Goal: Task Accomplishment & Management: Use online tool/utility

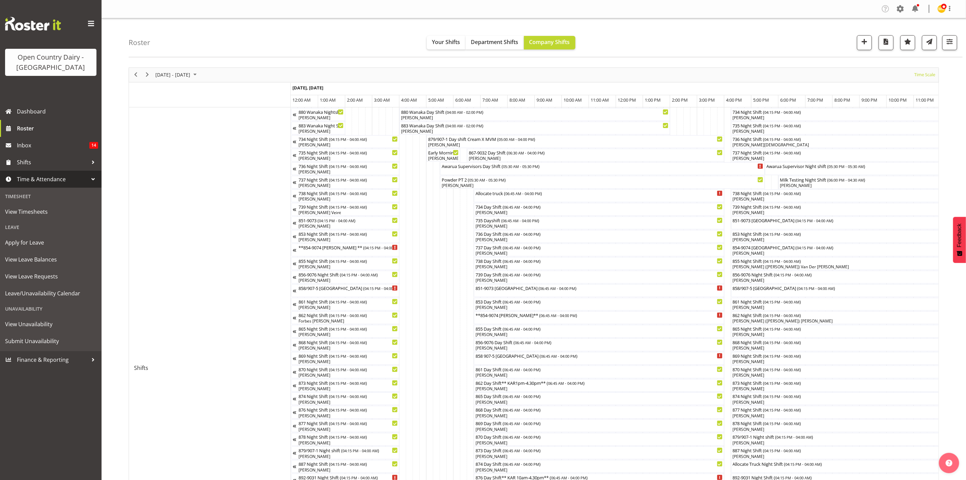
scroll to position [0, 2687]
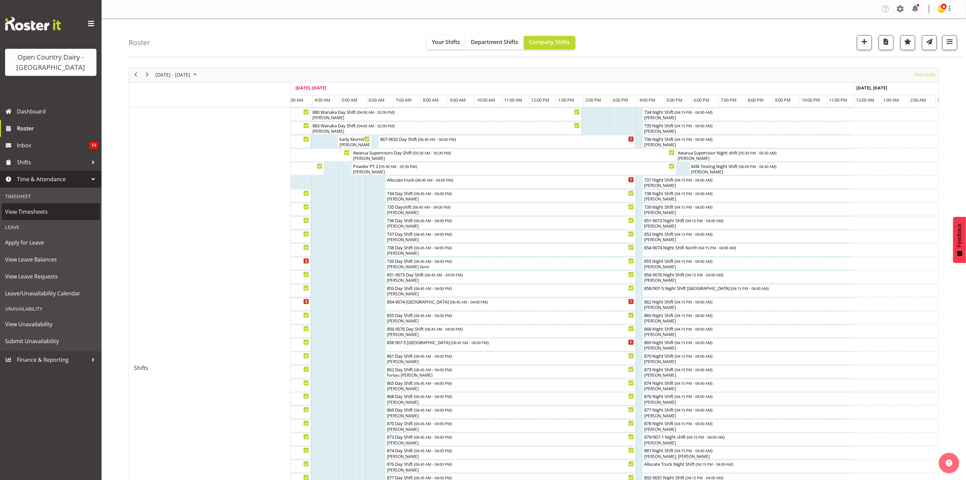
click at [55, 216] on span "View Timesheets" at bounding box center [50, 211] width 91 height 10
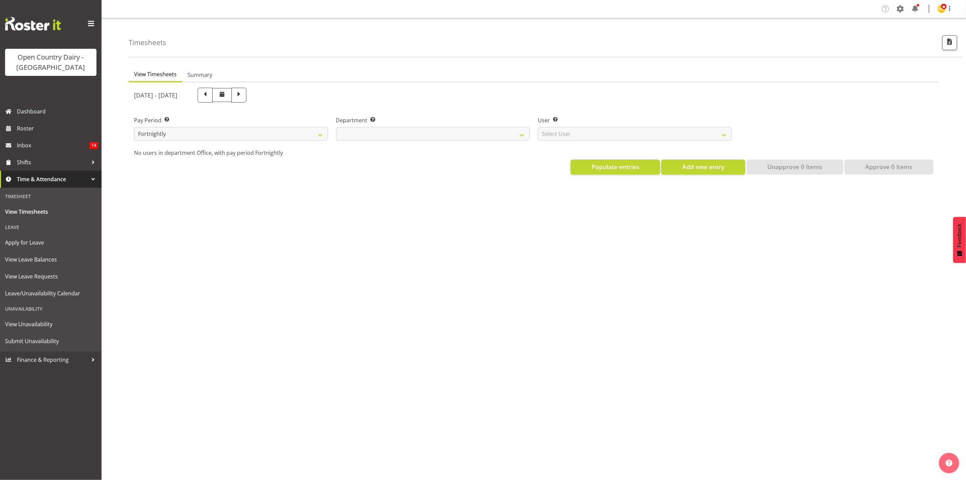
select select
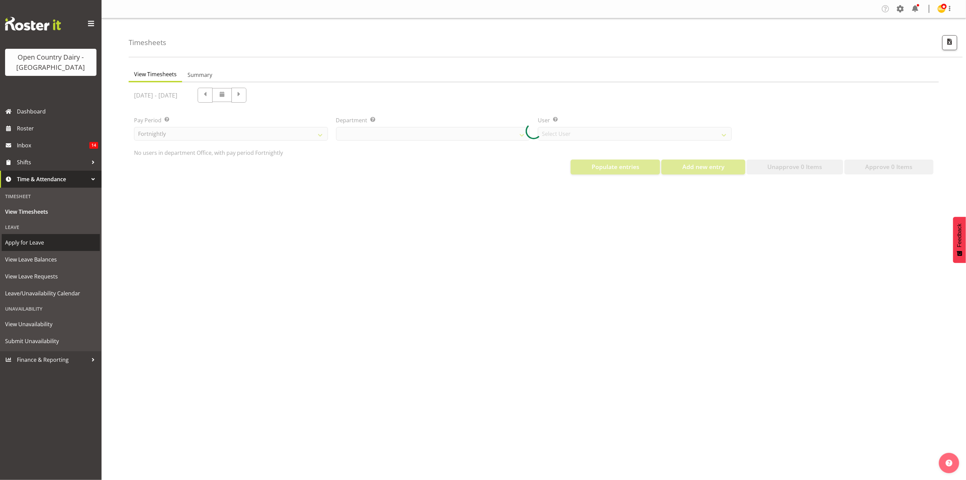
click at [59, 235] on link "Apply for Leave" at bounding box center [51, 242] width 98 height 17
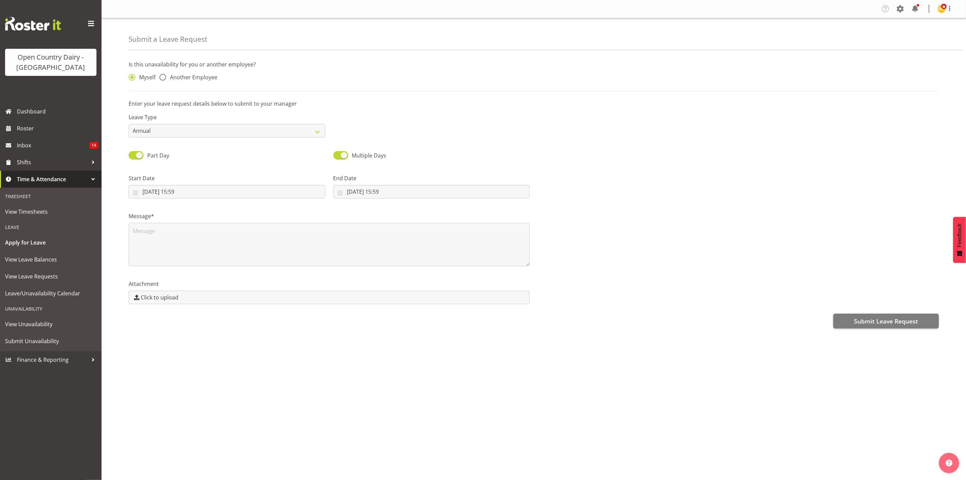
click at [186, 71] on div "Myself Another Employee" at bounding box center [227, 75] width 205 height 22
click at [186, 74] on span "Another Employee" at bounding box center [191, 77] width 51 height 7
click at [164, 75] on input "Another Employee" at bounding box center [161, 77] width 4 height 4
radio input "true"
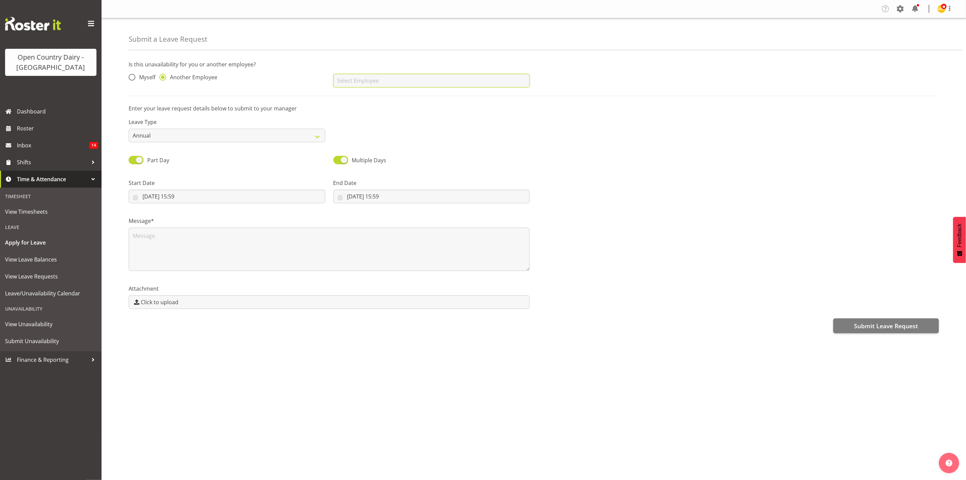
click at [357, 74] on input "text" at bounding box center [431, 81] width 197 height 14
click at [376, 96] on link "[PERSON_NAME]" at bounding box center [431, 97] width 197 height 12
type input "[PERSON_NAME]"
drag, startPoint x: 220, startPoint y: 136, endPoint x: 220, endPoint y: 141, distance: 5.5
click at [220, 136] on select "Annual Sick Leave Without Pay Bereavement Domestic Violence Parental Jury Servi…" at bounding box center [227, 136] width 197 height 14
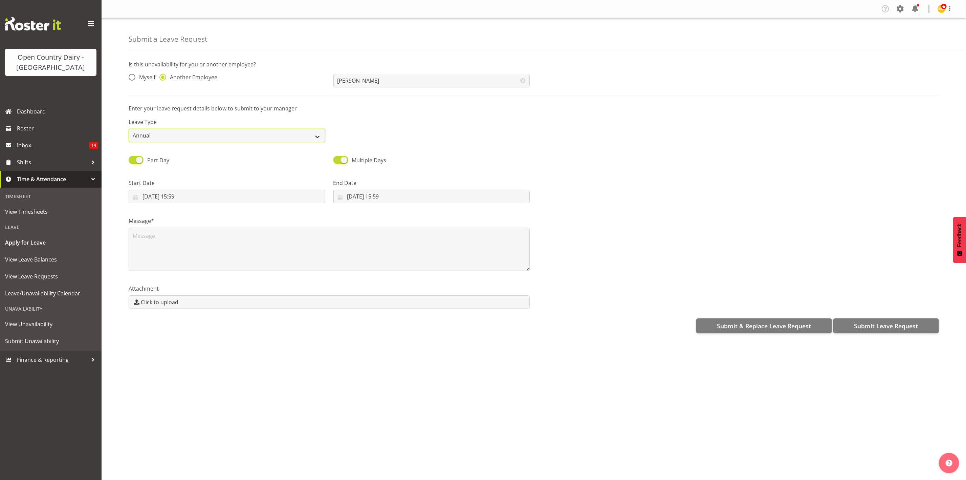
select select "Sick"
click at [129, 129] on select "Annual Sick Leave Without Pay Bereavement Domestic Violence Parental Jury Servi…" at bounding box center [227, 136] width 197 height 14
click at [200, 196] on input "03/10/2025, 15:59" at bounding box center [227, 197] width 197 height 14
click at [234, 253] on link "4" at bounding box center [231, 251] width 14 height 13
type input "04/10/2025, 15:59"
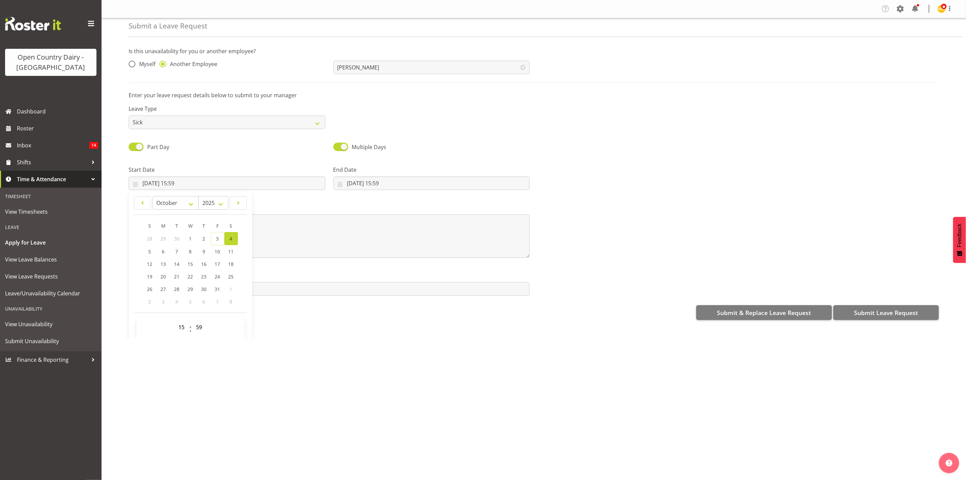
scroll to position [20, 0]
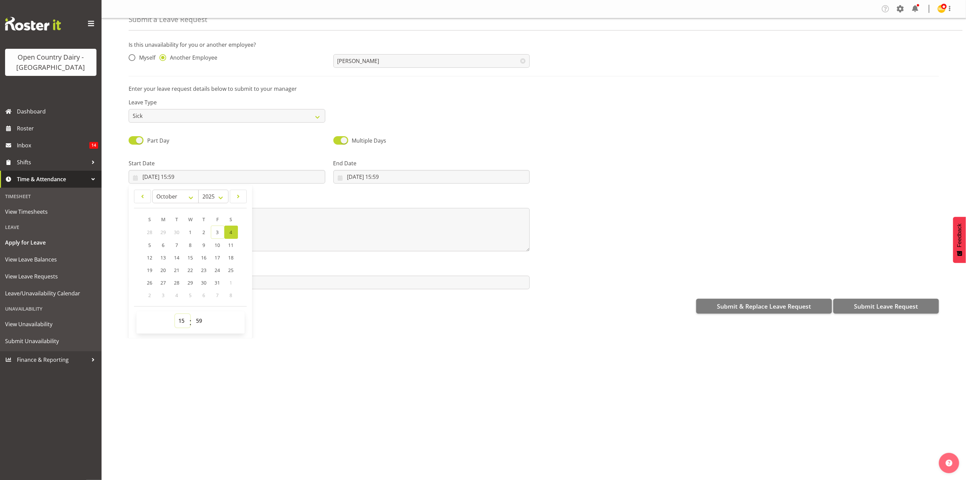
click at [184, 317] on select "00 01 02 03 04 05 06 07 08 09 10 11 12 13 14 15 16 17 18 19 20 21 22 23" at bounding box center [182, 321] width 15 height 14
select select "4"
click at [175, 314] on select "00 01 02 03 04 05 06 07 08 09 10 11 12 13 14 15 16 17 18 19 20 21 22 23" at bounding box center [182, 321] width 15 height 14
type input "04/10/2025, 04:59"
click at [203, 313] on div "00 01 02 03 04 05 06 07 08 09 10 11 12 13 14 15 16 17 18 19 20 21 22 23 : 00 01…" at bounding box center [190, 322] width 108 height 22
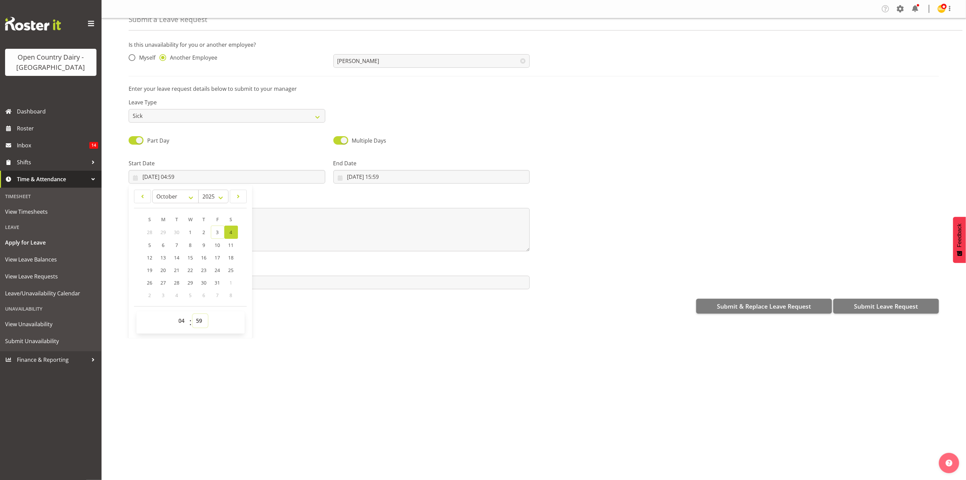
click at [204, 320] on select "00 01 02 03 04 05 06 07 08 09 10 11 12 13 14 15 16 17 18 19 20 21 22 23 24 25 2…" at bounding box center [200, 321] width 15 height 14
click at [181, 323] on select "00 01 02 03 04 05 06 07 08 09 10 11 12 13 14 15 16 17 18 19 20 21 22 23" at bounding box center [182, 321] width 15 height 14
select select "6"
click at [175, 314] on select "00 01 02 03 04 05 06 07 08 09 10 11 12 13 14 15 16 17 18 19 20 21 22 23" at bounding box center [182, 321] width 15 height 14
type input "04/10/2025, 06:59"
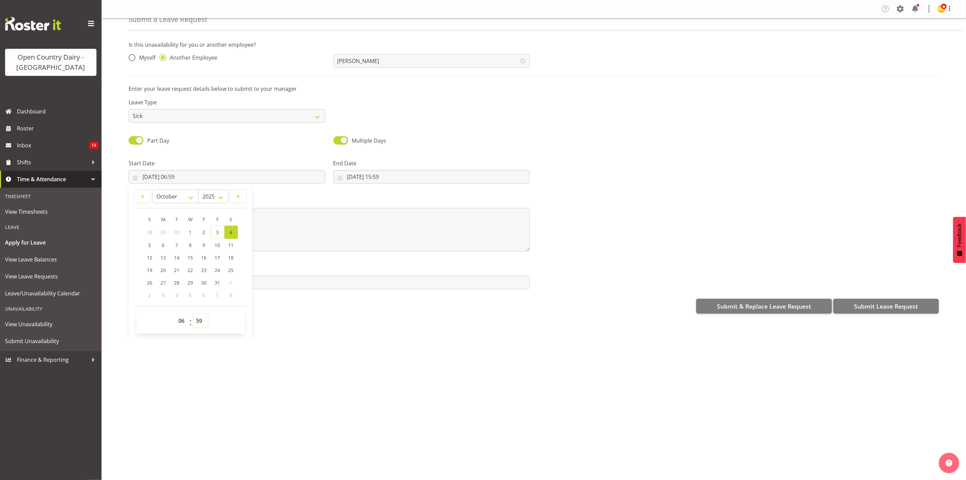
click at [199, 325] on select "00 01 02 03 04 05 06 07 08 09 10 11 12 13 14 15 16 17 18 19 20 21 22 23 24 25 2…" at bounding box center [200, 321] width 15 height 14
select select "45"
click at [193, 314] on select "00 01 02 03 04 05 06 07 08 09 10 11 12 13 14 15 16 17 18 19 20 21 22 23 24 25 2…" at bounding box center [200, 321] width 15 height 14
type input "04/10/2025, 06:45"
click at [389, 179] on input "03/10/2025, 15:59" at bounding box center [431, 177] width 197 height 14
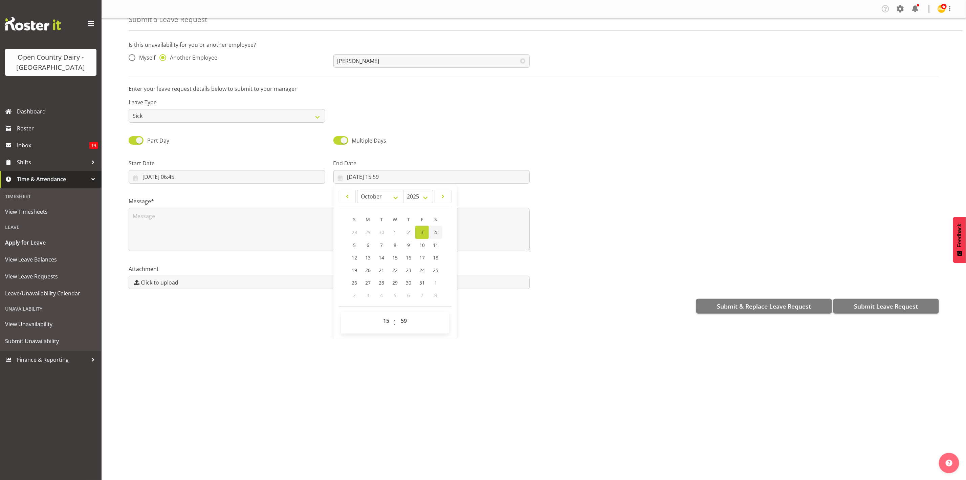
click at [434, 230] on span "4" at bounding box center [435, 232] width 3 height 6
type input "04/10/2025, 15:59"
click at [386, 319] on select "00 01 02 03 04 05 06 07 08 09 10 11 12 13 14 15 16 17 18 19 20 21 22 23" at bounding box center [386, 321] width 15 height 14
select select "16"
click at [379, 314] on select "00 01 02 03 04 05 06 07 08 09 10 11 12 13 14 15 16 17 18 19 20 21 22 23" at bounding box center [386, 321] width 15 height 14
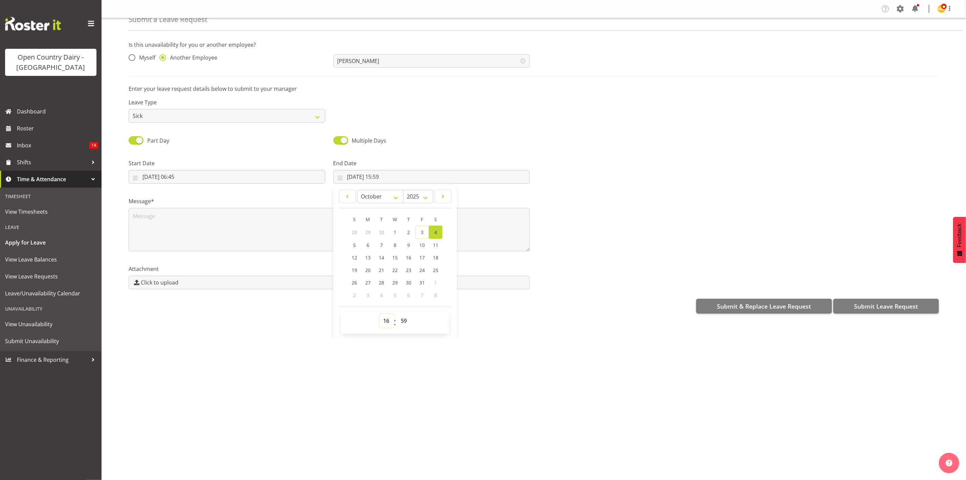
type input "04/10/2025, 16:59"
click at [402, 315] on select "00 01 02 03 04 05 06 07 08 09 10 11 12 13 14 15 16 17 18 19 20 21 22 23 24 25 2…" at bounding box center [404, 321] width 15 height 14
select select "15"
click at [397, 314] on select "00 01 02 03 04 05 06 07 08 09 10 11 12 13 14 15 16 17 18 19 20 21 22 23 24 25 2…" at bounding box center [404, 321] width 15 height 14
type input "04/10/2025, 16:15"
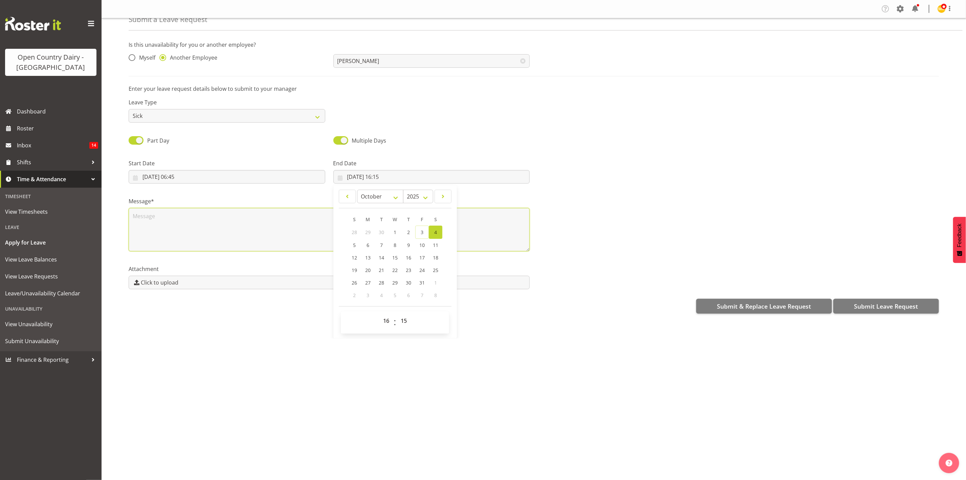
click at [481, 235] on textarea at bounding box center [329, 229] width 401 height 43
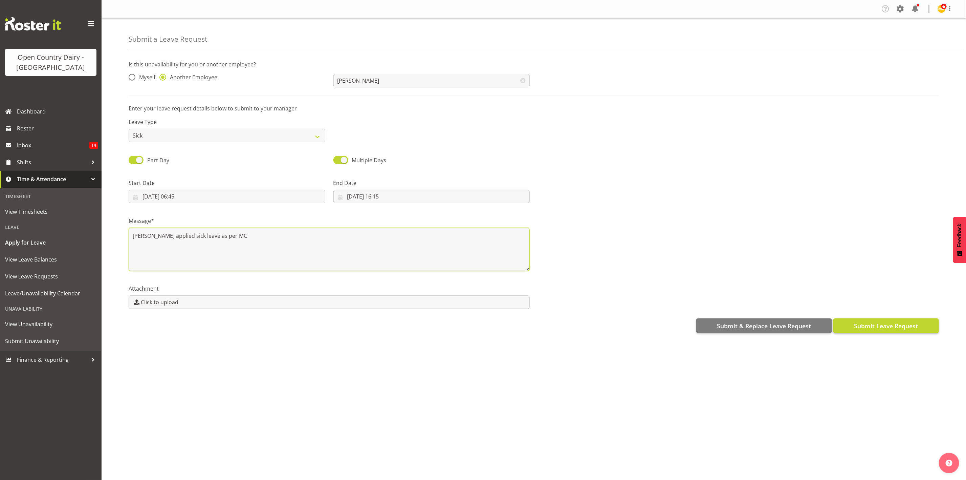
type textarea "barry applied sick leave as per MC"
click at [891, 330] on button "Submit Leave Request" at bounding box center [886, 325] width 106 height 15
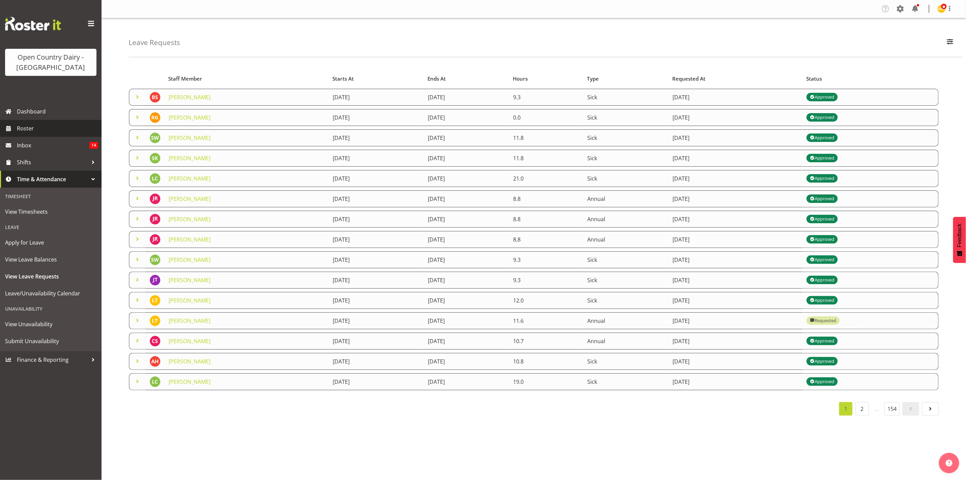
click at [34, 128] on span "Roster" at bounding box center [57, 128] width 81 height 10
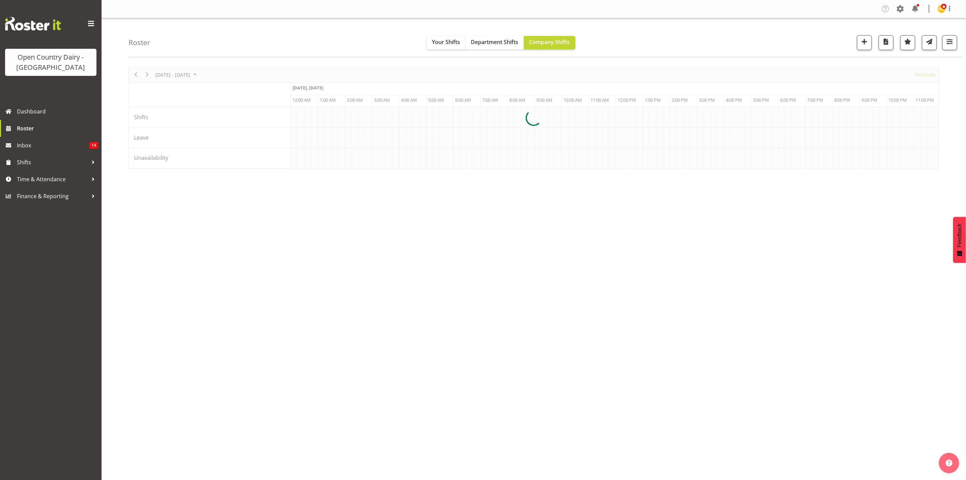
scroll to position [0, 2598]
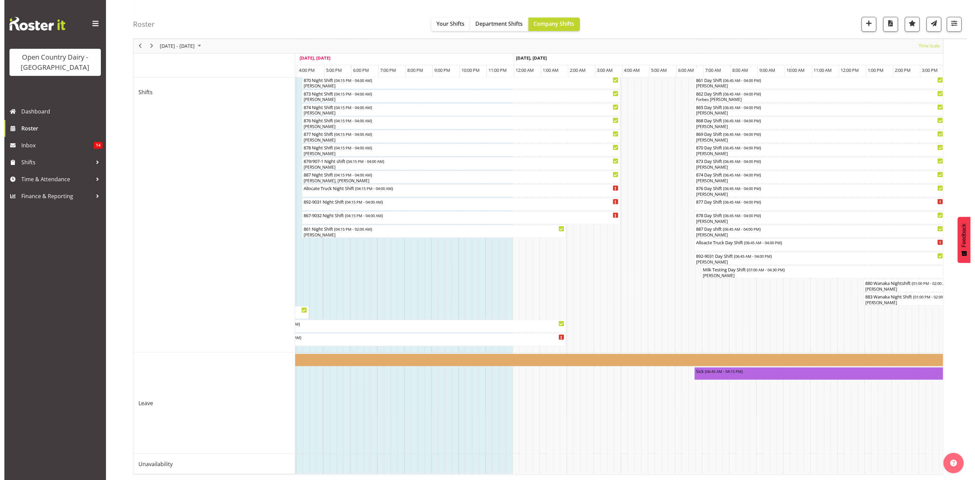
scroll to position [0, 3126]
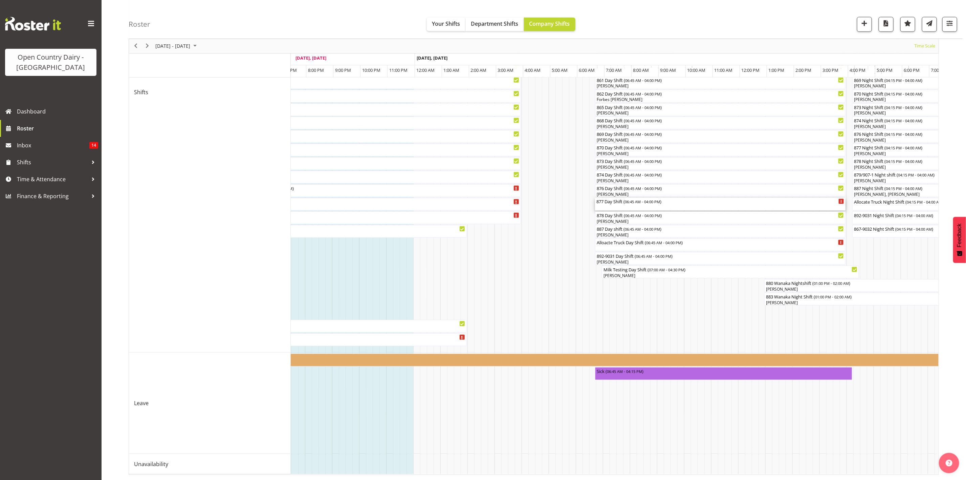
click at [635, 199] on span "06:45 AM - 04:00 PM" at bounding box center [642, 201] width 35 height 5
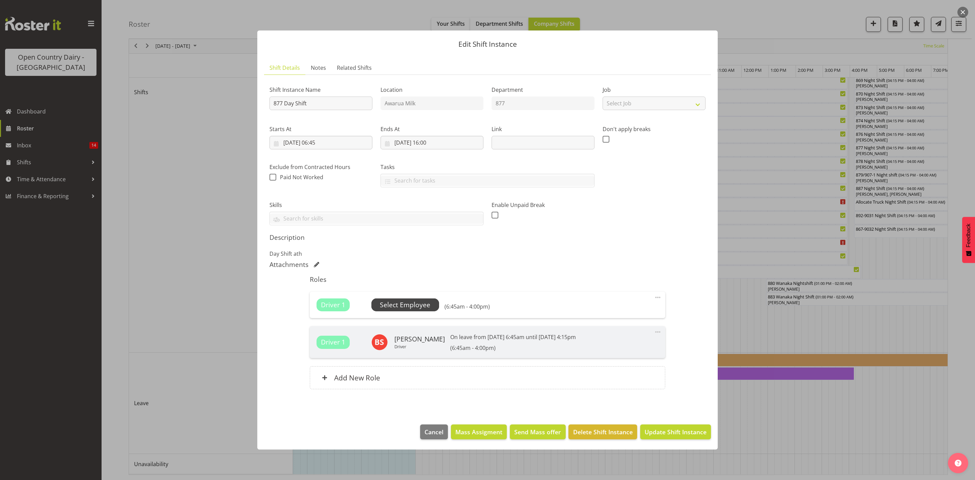
click at [428, 310] on span "Select Employee" at bounding box center [405, 305] width 50 height 10
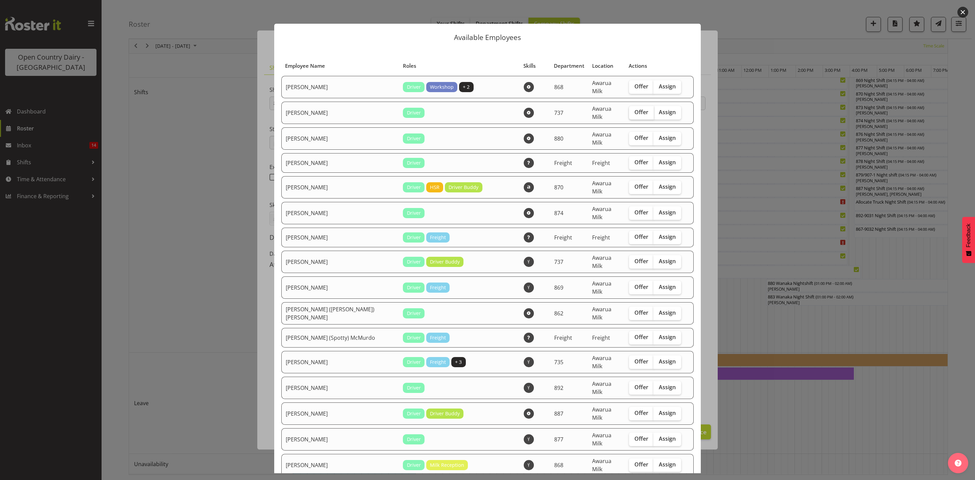
click at [634, 109] on span "Offer" at bounding box center [641, 112] width 14 height 7
click at [629, 110] on input "Offer" at bounding box center [631, 112] width 4 height 4
checkbox input "true"
click at [629, 206] on label "Offer" at bounding box center [641, 213] width 25 height 14
click at [629, 210] on input "Offer" at bounding box center [631, 212] width 4 height 4
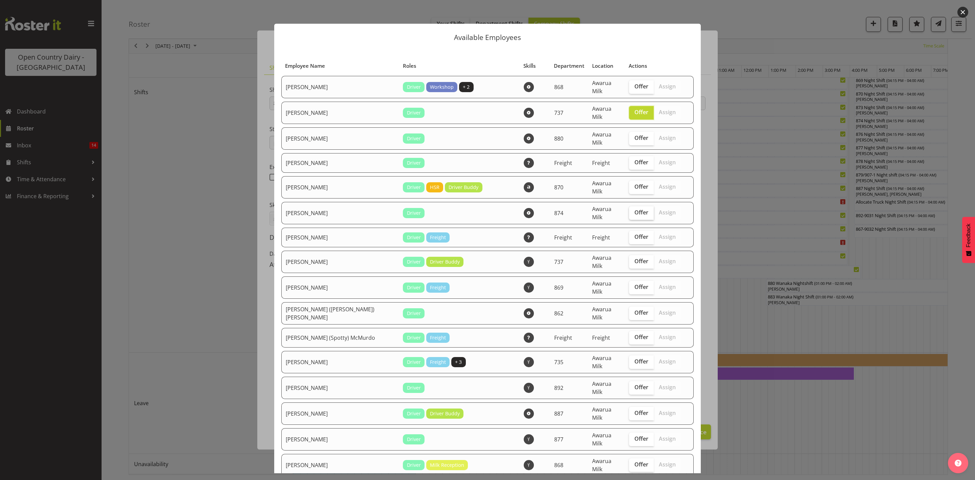
checkbox input "true"
click at [634, 258] on span "Offer" at bounding box center [641, 261] width 14 height 7
click at [629, 259] on input "Offer" at bounding box center [631, 261] width 4 height 4
checkbox input "true"
click at [634, 283] on span "Offer" at bounding box center [641, 286] width 14 height 7
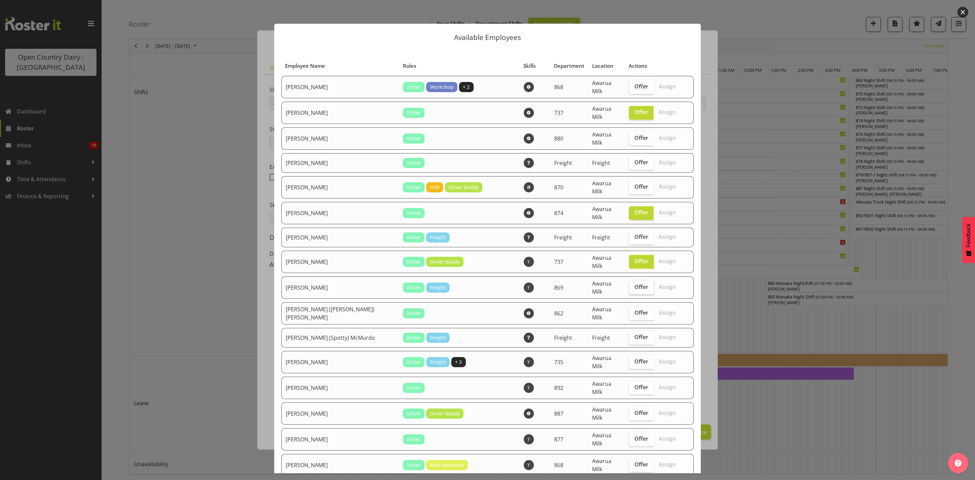
click at [629, 285] on input "Offer" at bounding box center [631, 287] width 4 height 4
checkbox input "true"
click at [629, 306] on label "Offer" at bounding box center [641, 313] width 25 height 14
click at [629, 310] on input "Offer" at bounding box center [631, 312] width 4 height 4
checkbox input "true"
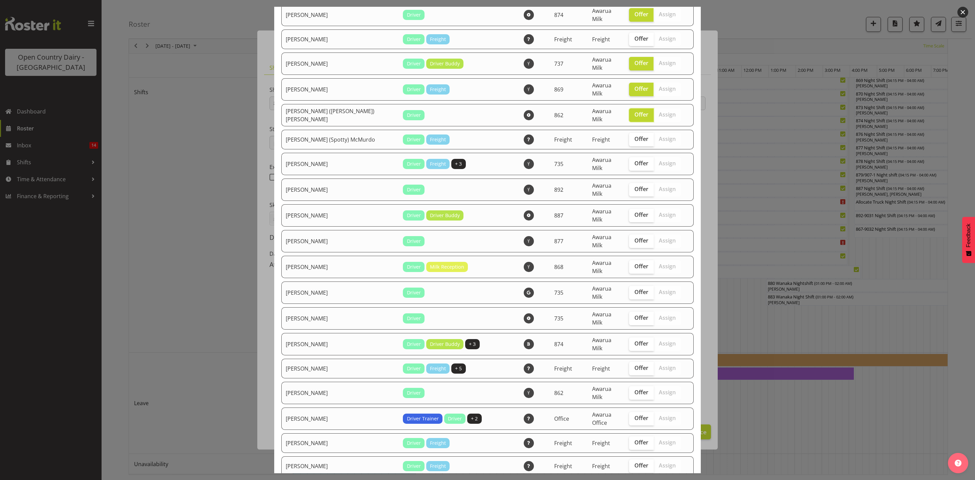
scroll to position [203, 0]
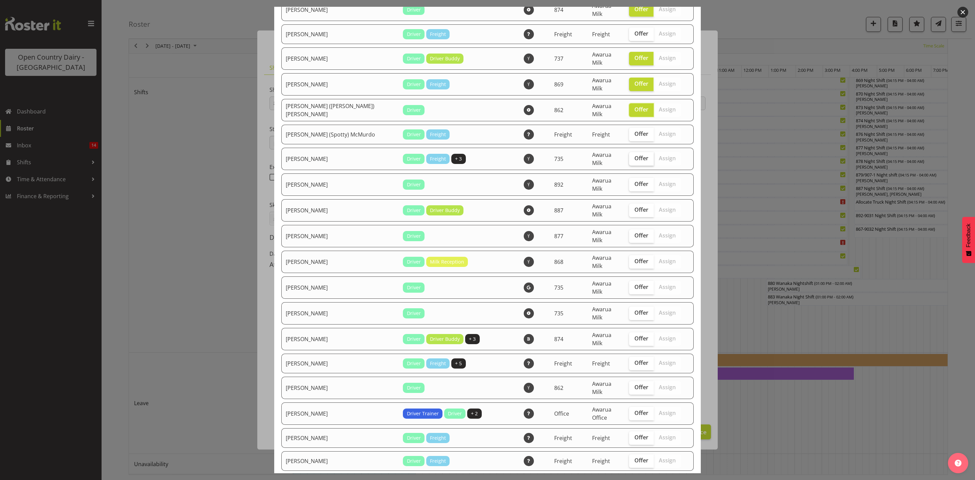
click at [629, 156] on input "Offer" at bounding box center [631, 158] width 4 height 4
checkbox input "true"
click at [634, 206] on span "Offer" at bounding box center [641, 209] width 14 height 7
click at [629, 207] on input "Offer" at bounding box center [631, 209] width 4 height 4
checkbox input "true"
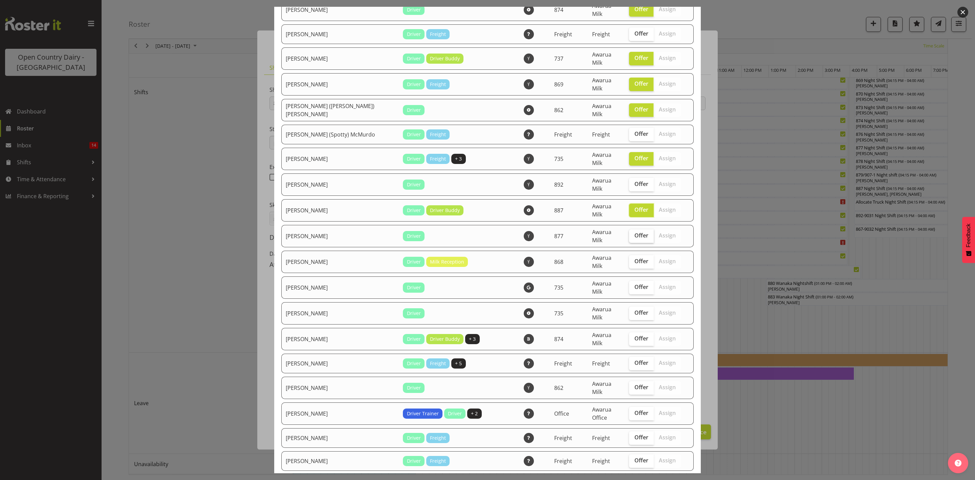
click at [634, 232] on span "Offer" at bounding box center [641, 235] width 14 height 7
click at [629, 233] on input "Offer" at bounding box center [631, 235] width 4 height 4
checkbox input "true"
click at [634, 258] on span "Offer" at bounding box center [641, 261] width 14 height 7
click at [629, 259] on input "Offer" at bounding box center [631, 261] width 4 height 4
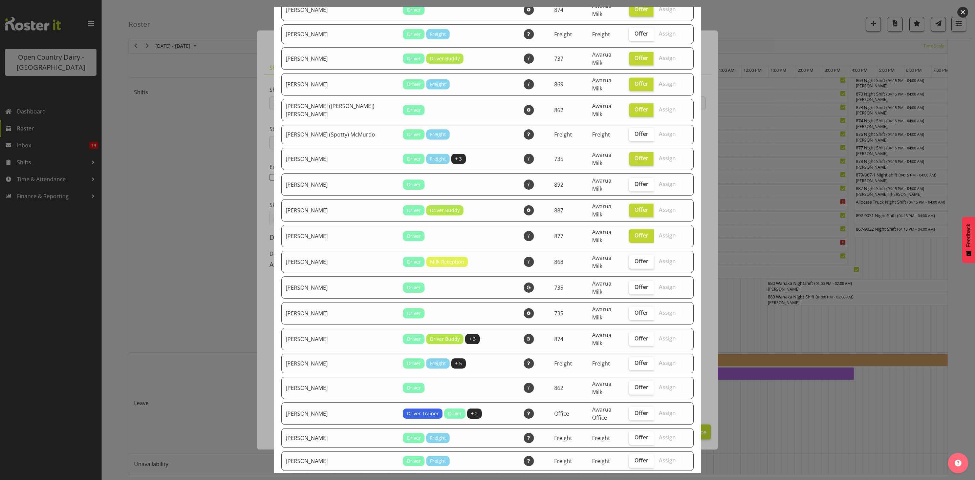
checkbox input "true"
click at [634, 309] on span "Offer" at bounding box center [641, 312] width 14 height 7
click at [632, 310] on input "Offer" at bounding box center [631, 312] width 4 height 4
checkbox input "true"
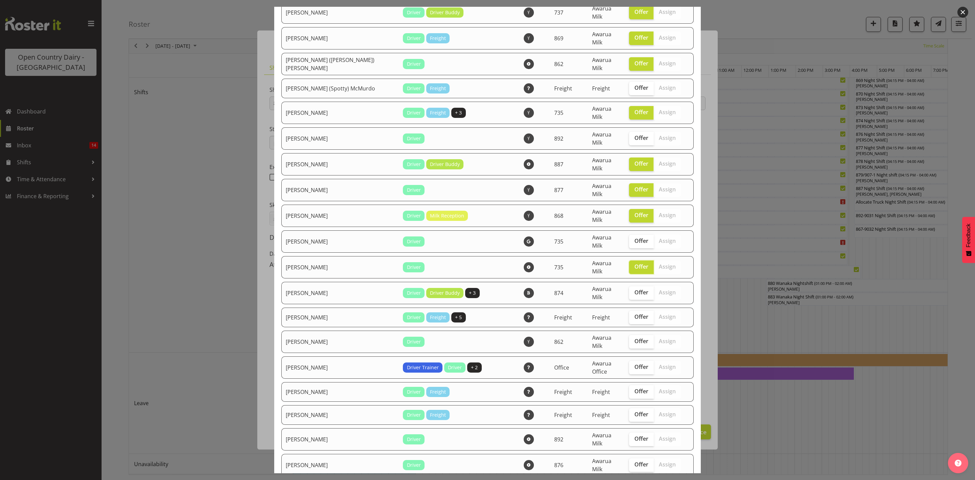
scroll to position [305, 0]
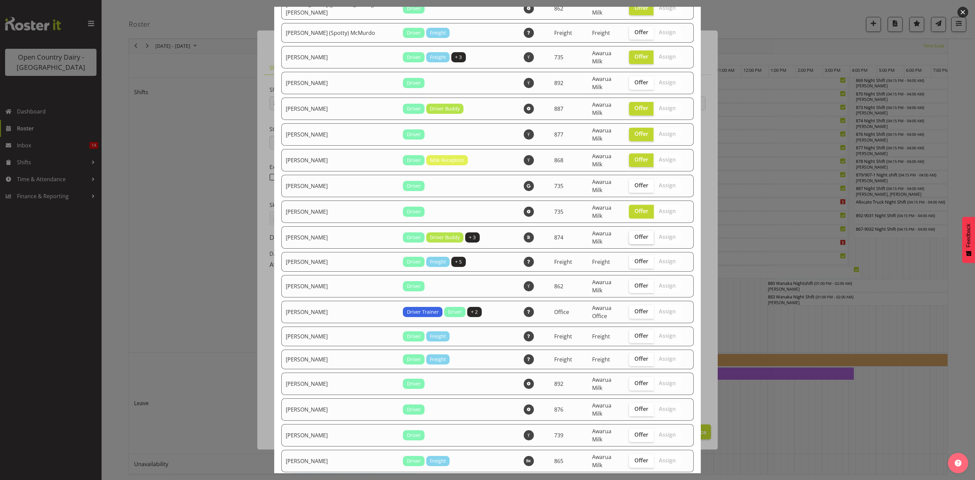
click at [629, 230] on label "Offer" at bounding box center [641, 237] width 25 height 14
click at [629, 235] on input "Offer" at bounding box center [631, 237] width 4 height 4
checkbox input "true"
click at [634, 282] on span "Offer" at bounding box center [641, 285] width 14 height 7
click at [629, 283] on input "Offer" at bounding box center [631, 285] width 4 height 4
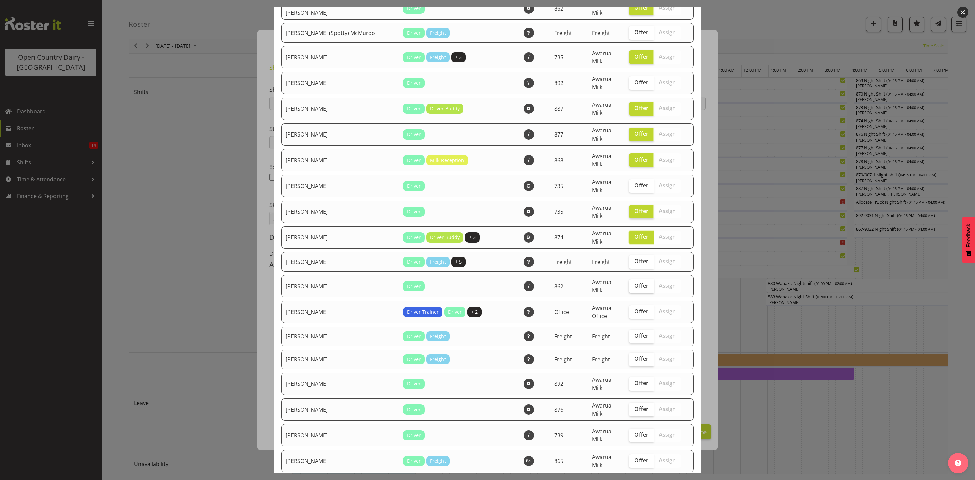
checkbox input "true"
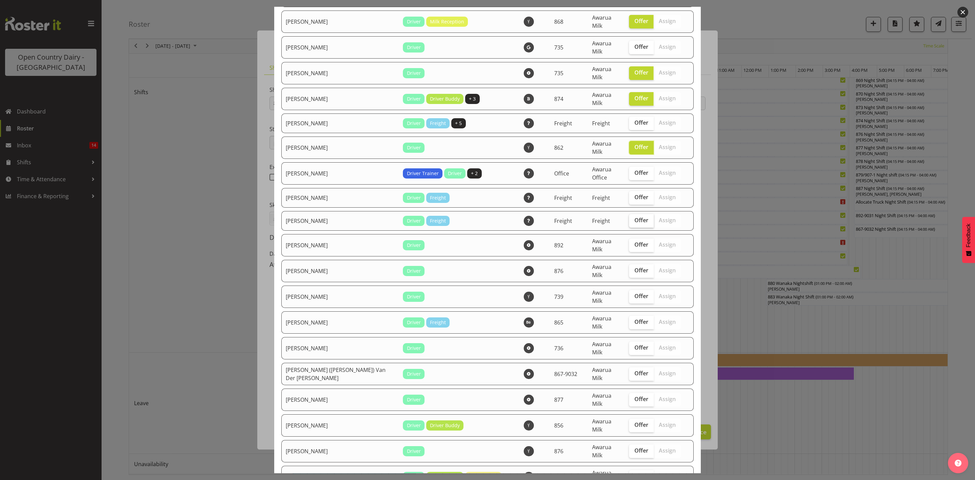
scroll to position [508, 0]
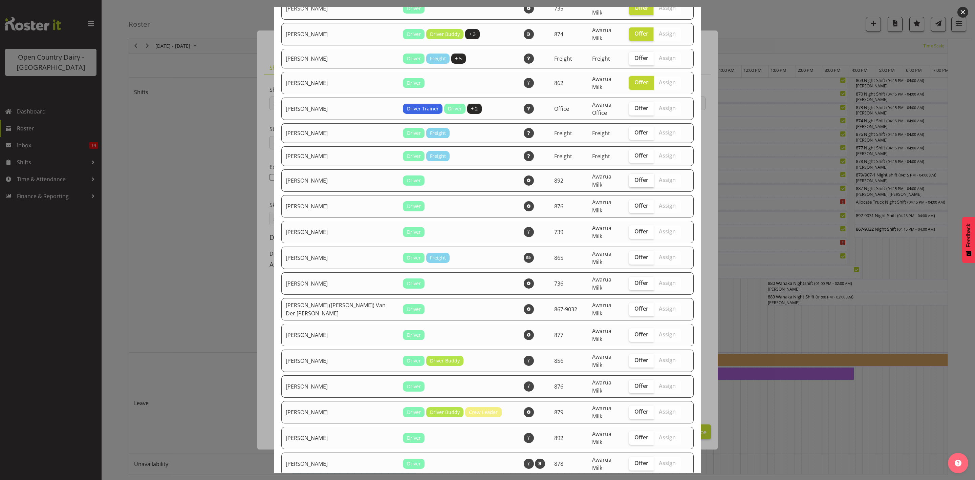
click at [629, 174] on label "Offer" at bounding box center [641, 181] width 25 height 14
click at [629, 178] on input "Offer" at bounding box center [631, 180] width 4 height 4
checkbox input "true"
click at [634, 202] on span "Offer" at bounding box center [641, 205] width 14 height 7
click at [629, 203] on input "Offer" at bounding box center [631, 205] width 4 height 4
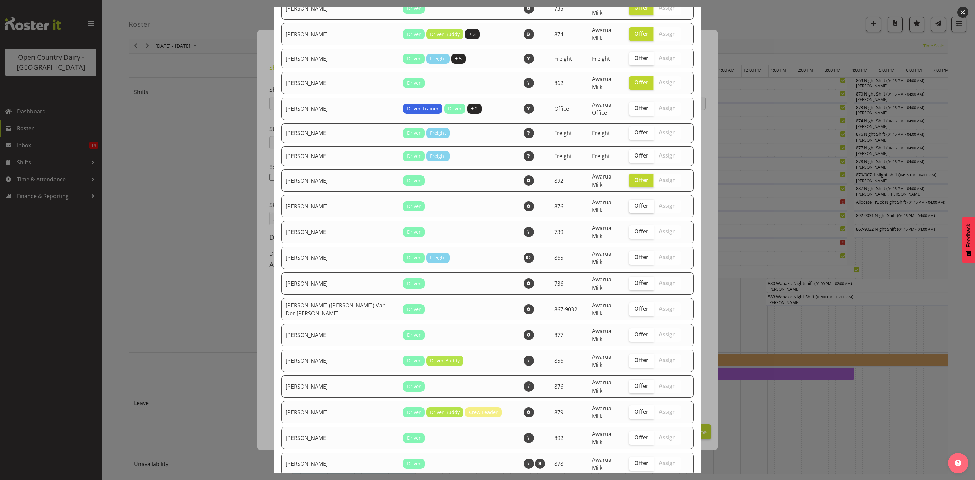
checkbox input "true"
click at [634, 228] on span "Offer" at bounding box center [641, 231] width 14 height 7
click at [629, 229] on input "Offer" at bounding box center [631, 231] width 4 height 4
checkbox input "true"
click at [634, 253] on span "Offer" at bounding box center [641, 256] width 14 height 7
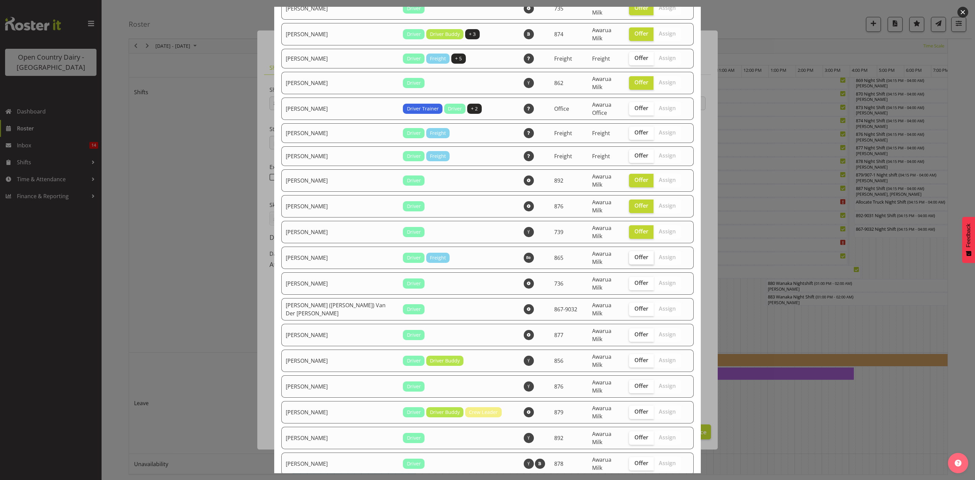
click at [629, 255] on input "Offer" at bounding box center [631, 257] width 4 height 4
checkbox input "true"
click at [634, 279] on span "Offer" at bounding box center [641, 282] width 14 height 7
click at [629, 281] on input "Offer" at bounding box center [631, 283] width 4 height 4
checkbox input "true"
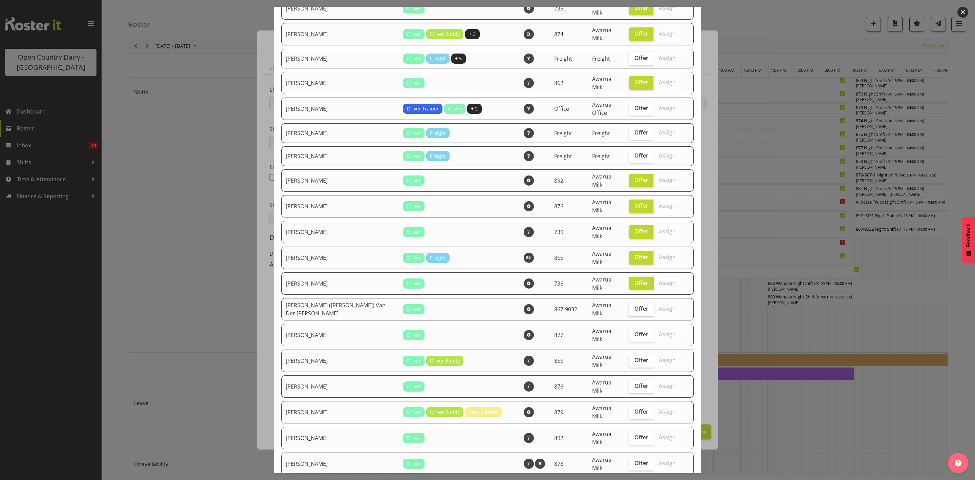
click at [629, 302] on label "Offer" at bounding box center [641, 309] width 25 height 14
click at [629, 306] on input "Offer" at bounding box center [631, 308] width 4 height 4
checkbox input "true"
click at [629, 328] on label "Offer" at bounding box center [641, 335] width 25 height 14
click at [629, 332] on input "Offer" at bounding box center [631, 334] width 4 height 4
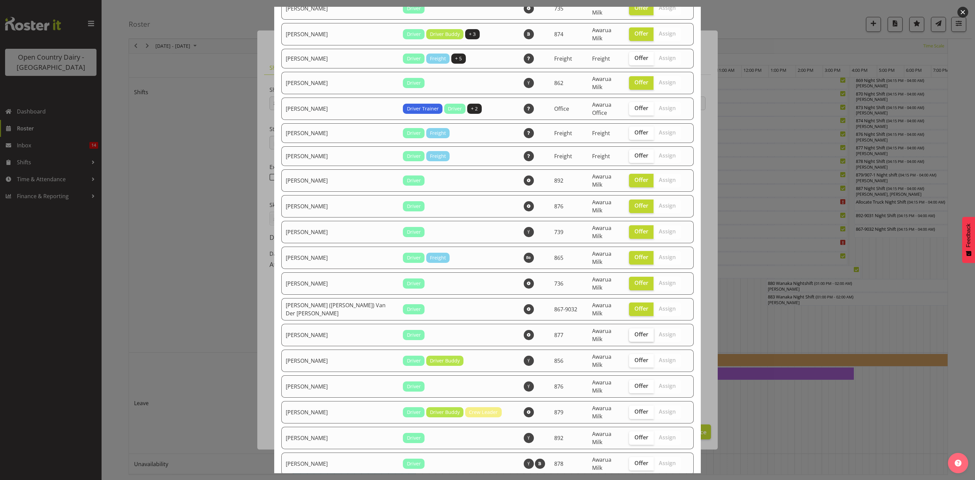
checkbox input "true"
click at [634, 356] on span "Offer" at bounding box center [641, 359] width 14 height 7
click at [629, 358] on input "Offer" at bounding box center [631, 360] width 4 height 4
checkbox input "true"
click at [625, 375] on td "Offer Assign" at bounding box center [655, 386] width 60 height 22
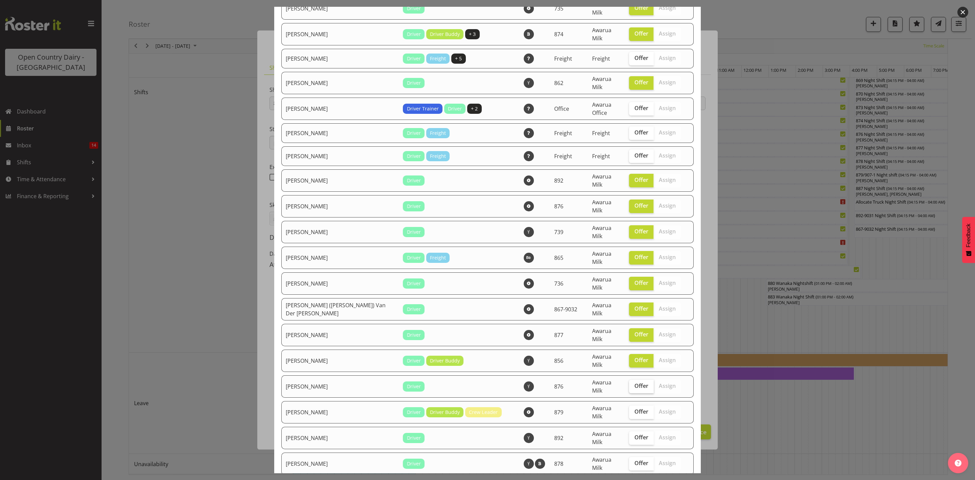
click at [634, 382] on span "Offer" at bounding box center [641, 385] width 14 height 7
click at [629, 383] on input "Offer" at bounding box center [631, 385] width 4 height 4
checkbox input "true"
click at [634, 408] on span "Offer" at bounding box center [641, 411] width 14 height 7
click at [629, 409] on input "Offer" at bounding box center [631, 411] width 4 height 4
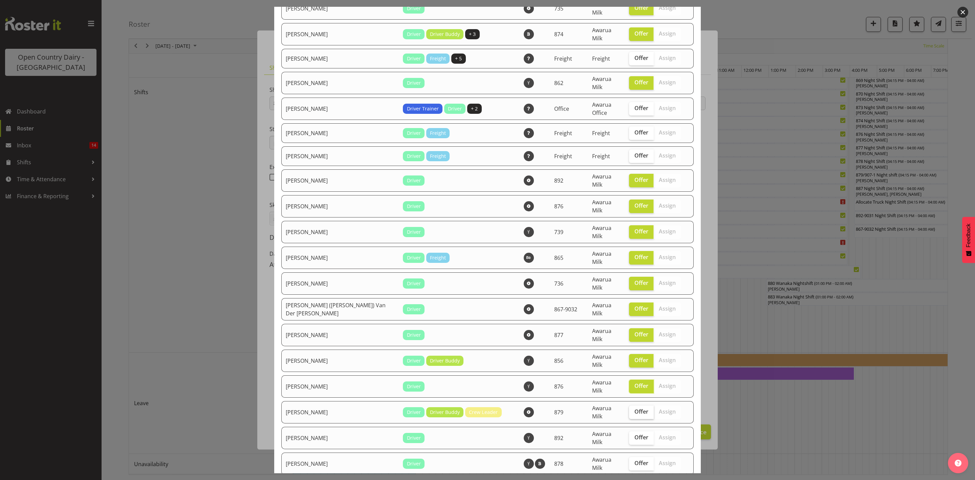
checkbox input "true"
click at [634, 434] on span "Offer" at bounding box center [641, 437] width 14 height 7
click at [629, 435] on input "Offer" at bounding box center [631, 437] width 4 height 4
checkbox input "true"
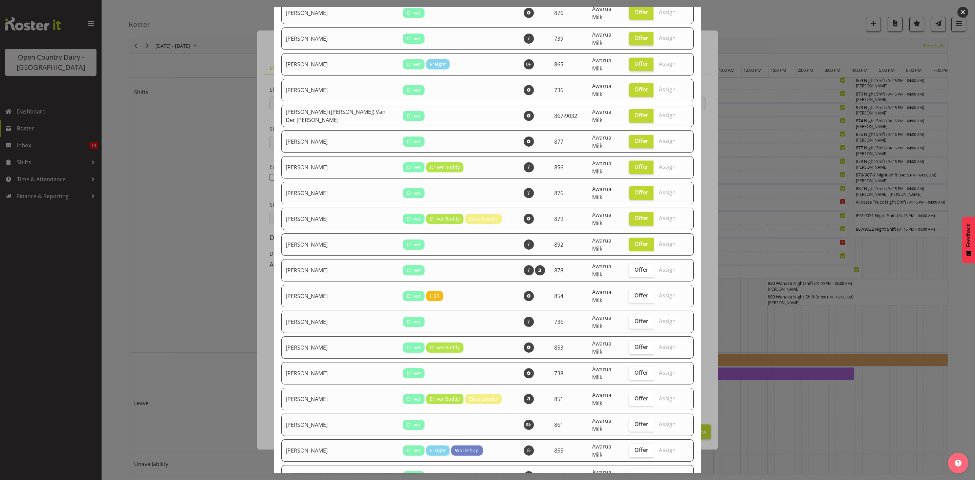
scroll to position [711, 0]
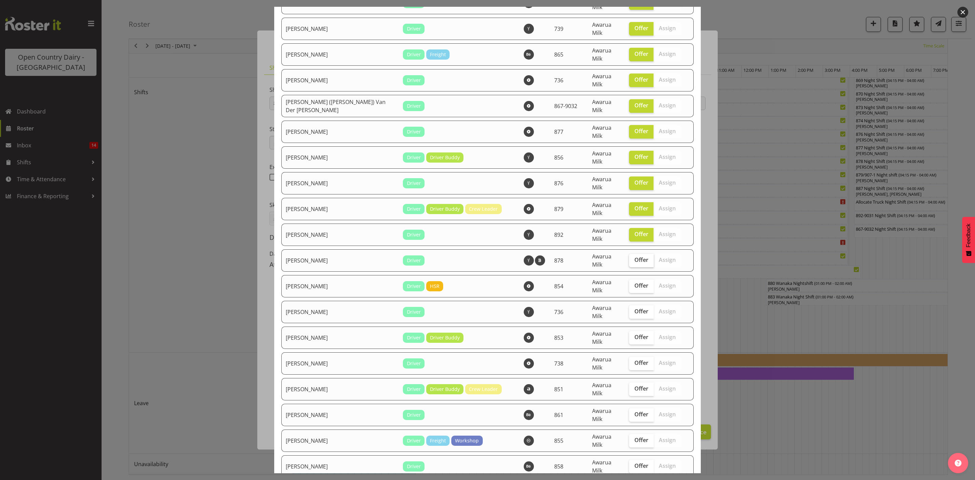
click at [629, 253] on label "Offer" at bounding box center [641, 260] width 25 height 14
click at [629, 258] on input "Offer" at bounding box center [631, 260] width 4 height 4
checkbox input "true"
click at [634, 282] on span "Offer" at bounding box center [641, 285] width 14 height 7
click at [629, 283] on input "Offer" at bounding box center [631, 285] width 4 height 4
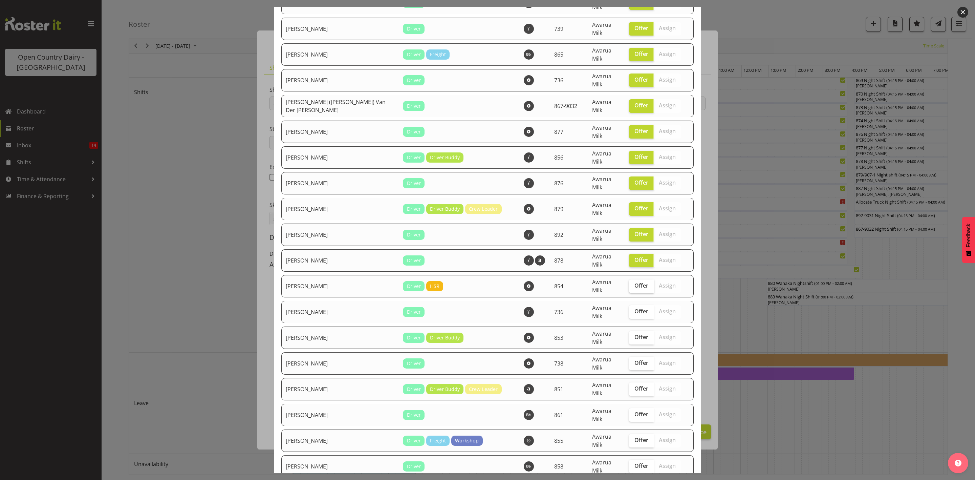
checkbox input "true"
click at [634, 308] on span "Offer" at bounding box center [641, 311] width 14 height 7
click at [629, 309] on input "Offer" at bounding box center [631, 311] width 4 height 4
checkbox input "true"
click at [634, 333] on span "Offer" at bounding box center [641, 336] width 14 height 7
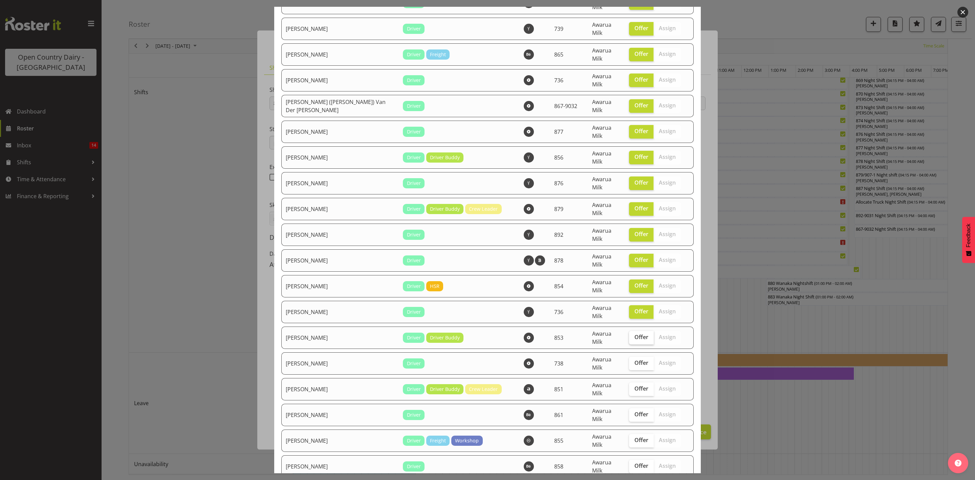
click at [629, 335] on input "Offer" at bounding box center [631, 337] width 4 height 4
checkbox input "true"
click at [634, 359] on span "Offer" at bounding box center [641, 362] width 14 height 7
click at [629, 360] on input "Offer" at bounding box center [631, 362] width 4 height 4
checkbox input "true"
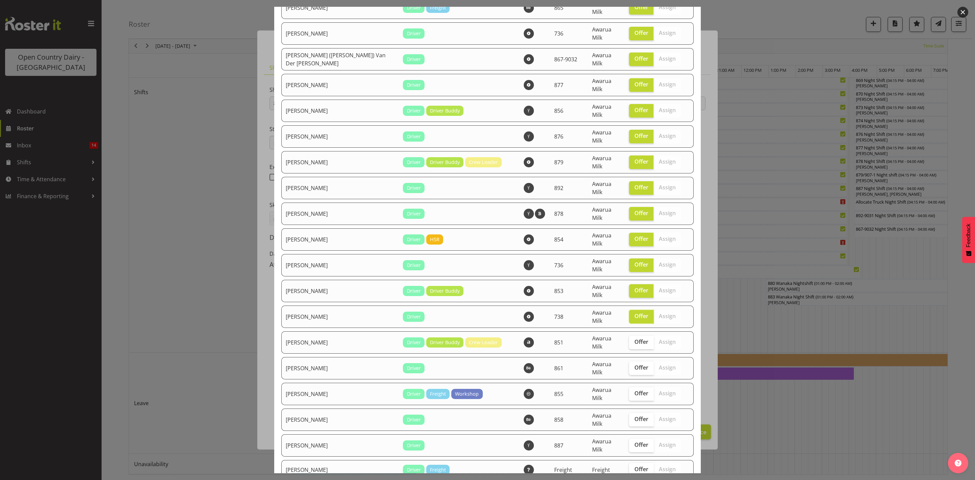
scroll to position [863, 0]
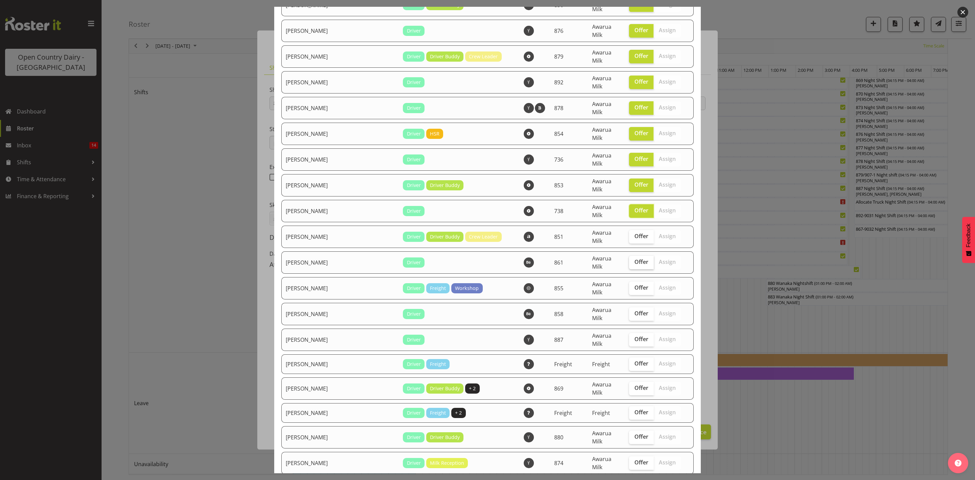
click at [634, 258] on span "Offer" at bounding box center [641, 261] width 14 height 7
click at [632, 260] on input "Offer" at bounding box center [631, 262] width 4 height 4
checkbox input "true"
click at [634, 284] on span "Offer" at bounding box center [641, 287] width 14 height 7
click at [633, 285] on input "Offer" at bounding box center [631, 287] width 4 height 4
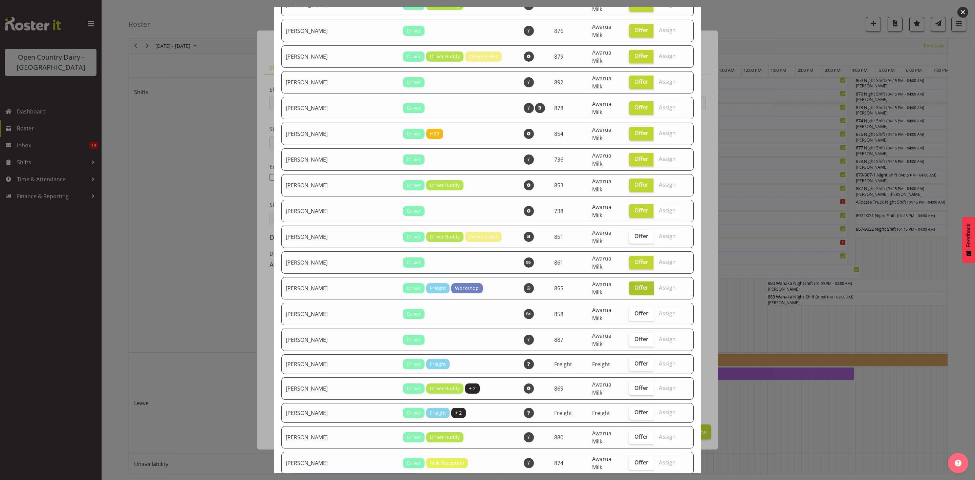
click at [629, 281] on label "Offer" at bounding box center [641, 288] width 25 height 14
click at [629, 285] on input "Offer" at bounding box center [631, 287] width 4 height 4
checkbox input "false"
click at [634, 310] on span "Offer" at bounding box center [641, 313] width 14 height 7
click at [629, 311] on input "Offer" at bounding box center [631, 313] width 4 height 4
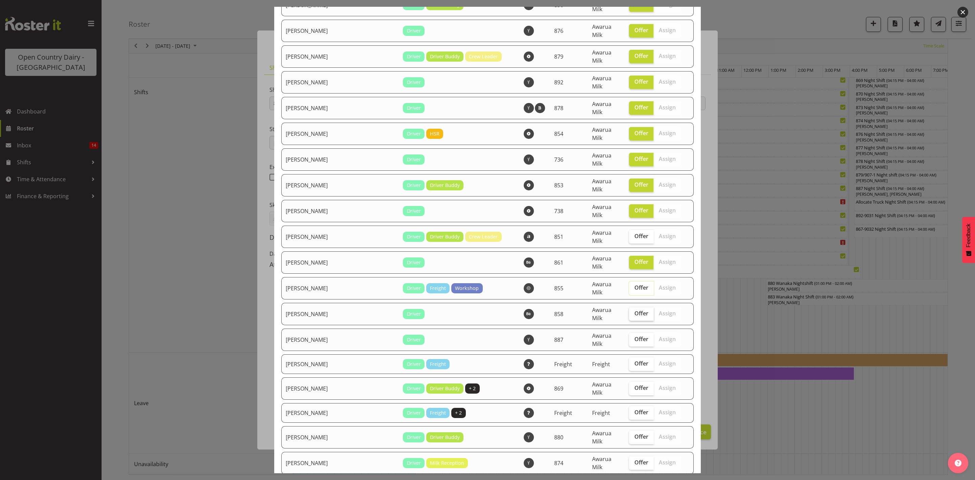
checkbox input "true"
click at [634, 284] on span "Offer" at bounding box center [641, 287] width 14 height 7
click at [629, 285] on input "Offer" at bounding box center [631, 287] width 4 height 4
click at [634, 284] on span "Offer" at bounding box center [641, 287] width 14 height 7
click at [633, 285] on input "Offer" at bounding box center [631, 287] width 4 height 4
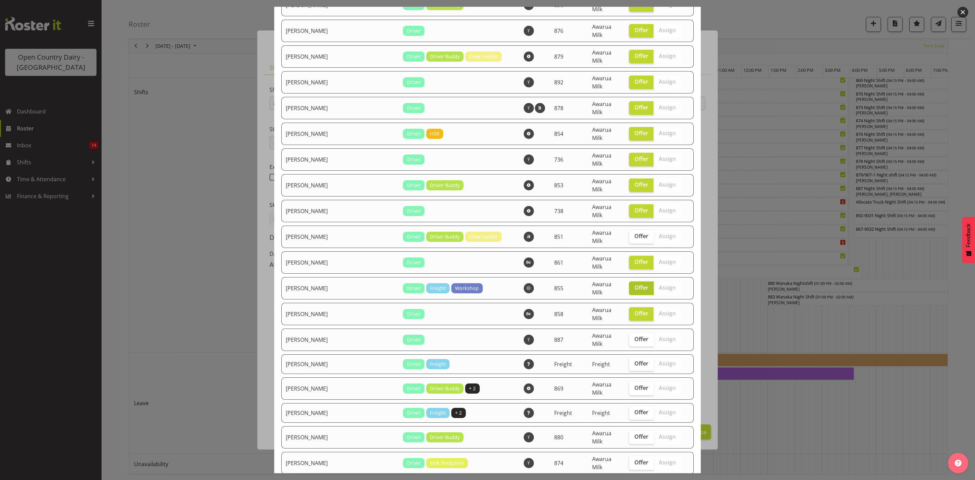
checkbox input "false"
click at [634, 360] on span "Offer" at bounding box center [641, 363] width 14 height 7
click at [629, 361] on input "Offer" at bounding box center [631, 363] width 4 height 4
click at [634, 360] on span "Offer" at bounding box center [641, 363] width 14 height 7
click at [629, 361] on input "Offer" at bounding box center [631, 363] width 4 height 4
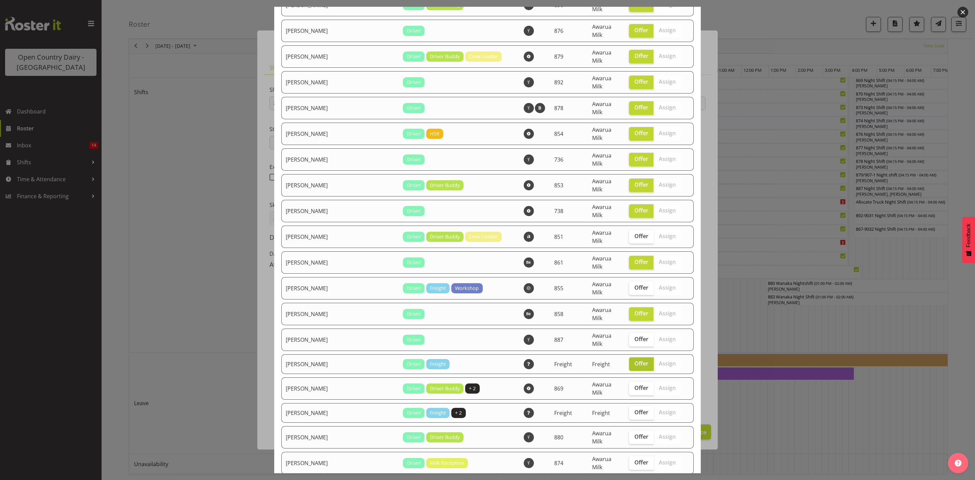
checkbox input "false"
click at [629, 333] on label "Offer" at bounding box center [641, 340] width 25 height 14
click at [629, 337] on input "Offer" at bounding box center [631, 339] width 4 height 4
checkbox input "true"
click at [634, 384] on span "Offer" at bounding box center [641, 387] width 14 height 7
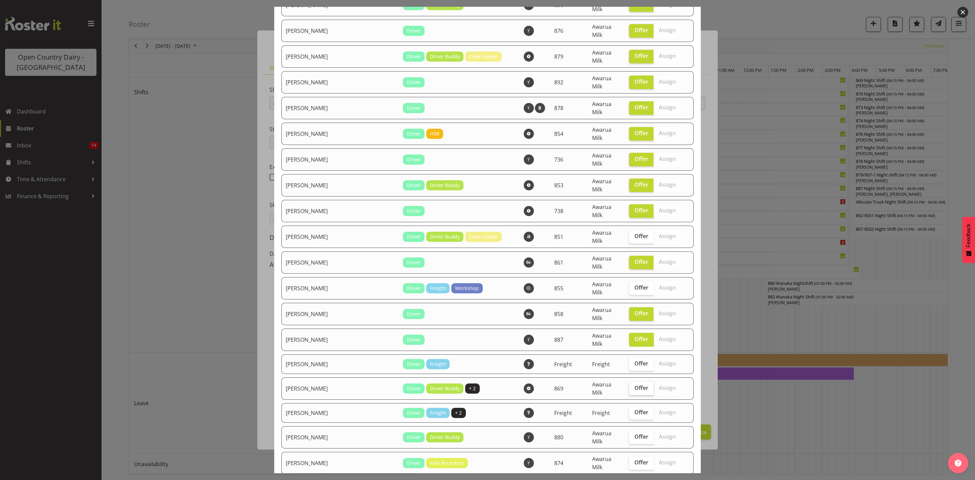
click at [629, 385] on input "Offer" at bounding box center [631, 387] width 4 height 4
checkbox input "true"
click at [634, 408] on span "Offer" at bounding box center [641, 411] width 14 height 7
click at [631, 410] on input "Offer" at bounding box center [631, 412] width 4 height 4
click at [634, 408] on span "Offer" at bounding box center [641, 411] width 14 height 7
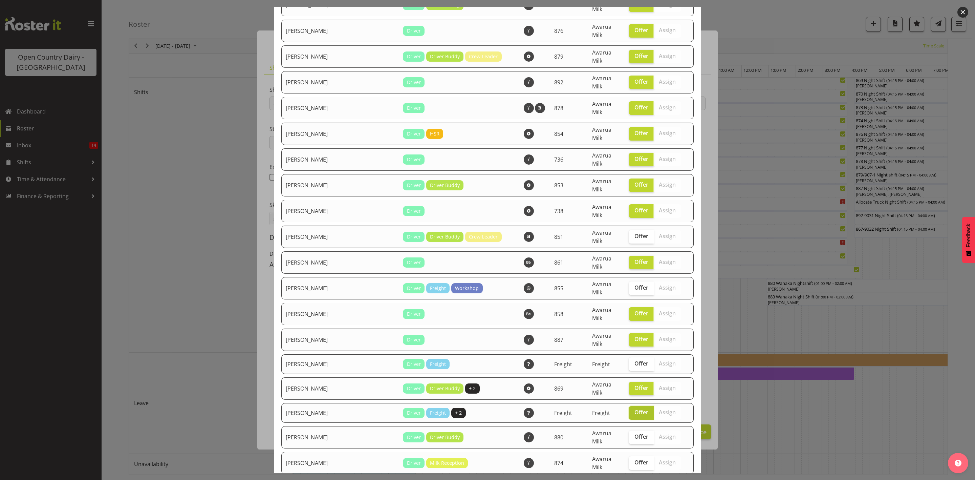
click at [629, 410] on input "Offer" at bounding box center [631, 412] width 4 height 4
checkbox input "false"
click at [634, 433] on span "Offer" at bounding box center [641, 436] width 14 height 7
click at [629, 434] on input "Offer" at bounding box center [631, 436] width 4 height 4
click at [634, 433] on span "Offer" at bounding box center [641, 436] width 14 height 7
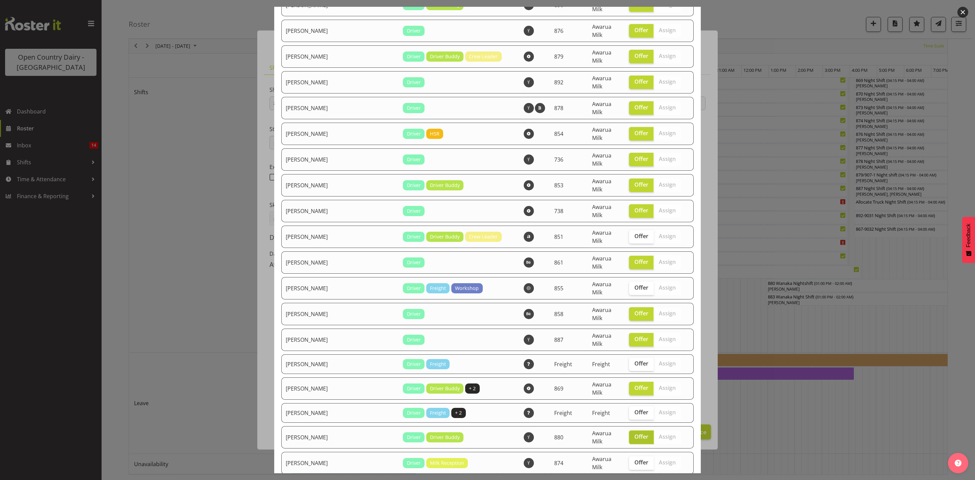
click at [629, 434] on input "Offer" at bounding box center [631, 436] width 4 height 4
checkbox input "false"
click at [634, 459] on span "Offer" at bounding box center [641, 462] width 14 height 7
click at [629, 460] on input "Offer" at bounding box center [631, 462] width 4 height 4
checkbox input "true"
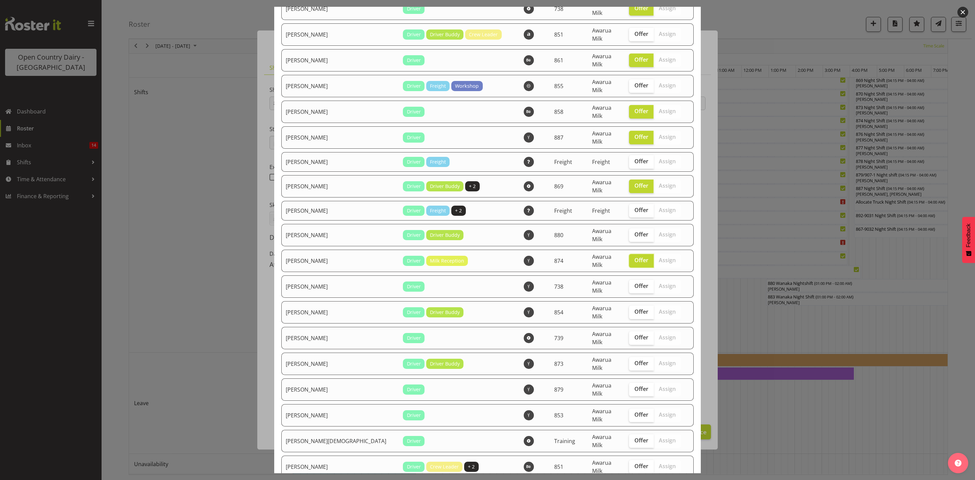
scroll to position [1066, 0]
click at [629, 279] on label "Offer" at bounding box center [641, 286] width 25 height 14
click at [629, 283] on input "Offer" at bounding box center [631, 285] width 4 height 4
checkbox input "true"
click at [629, 304] on label "Offer" at bounding box center [641, 311] width 25 height 14
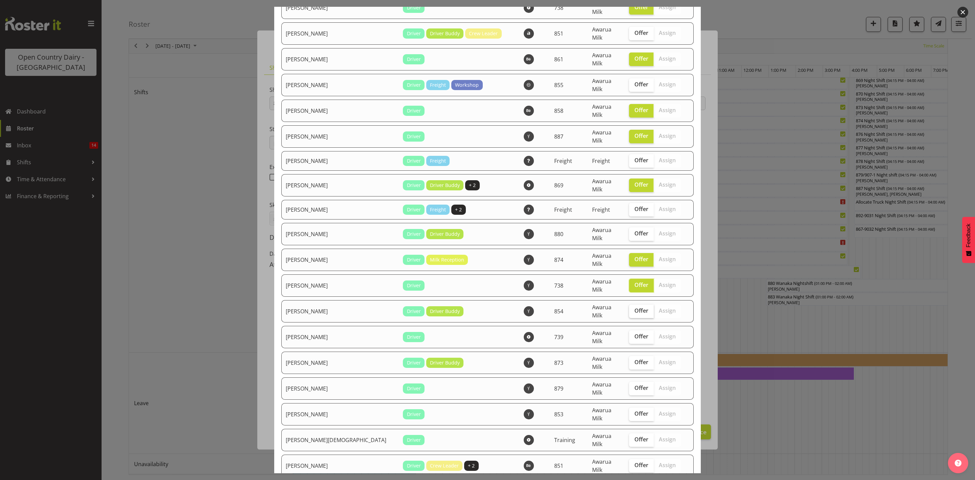
click at [629, 308] on input "Offer" at bounding box center [631, 310] width 4 height 4
checkbox input "true"
click at [634, 333] on span "Offer" at bounding box center [641, 336] width 14 height 7
click at [629, 334] on input "Offer" at bounding box center [631, 336] width 4 height 4
checkbox input "true"
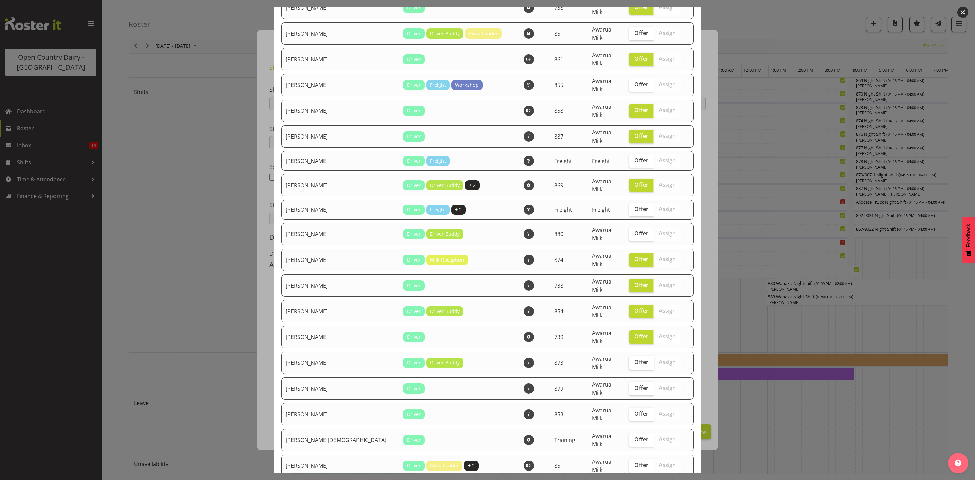
click at [629, 356] on label "Offer" at bounding box center [641, 363] width 25 height 14
click at [629, 360] on input "Offer" at bounding box center [631, 362] width 4 height 4
checkbox input "true"
click at [630, 381] on label "Offer" at bounding box center [641, 388] width 25 height 14
click at [630, 385] on input "Offer" at bounding box center [631, 387] width 4 height 4
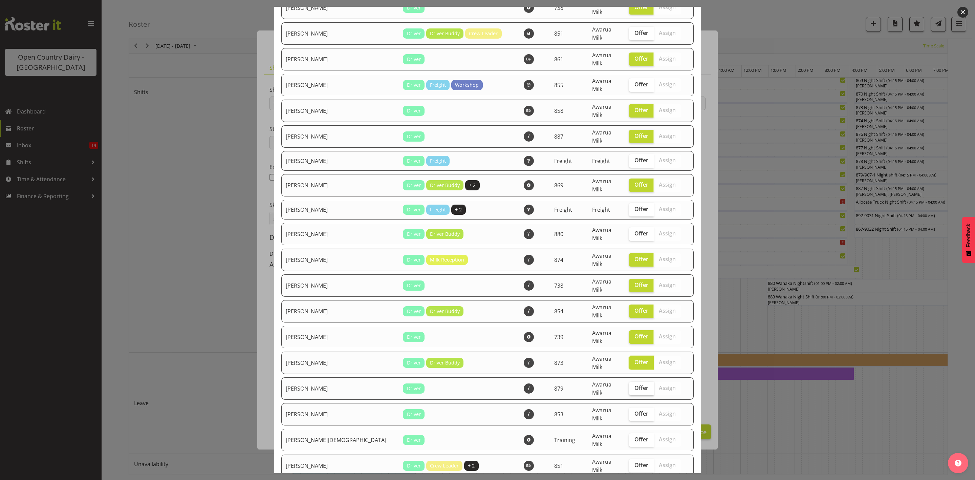
checkbox input "true"
click at [634, 410] on span "Offer" at bounding box center [641, 413] width 14 height 7
click at [629, 411] on input "Offer" at bounding box center [631, 413] width 4 height 4
checkbox input "true"
click at [629, 433] on label "Offer" at bounding box center [641, 440] width 25 height 14
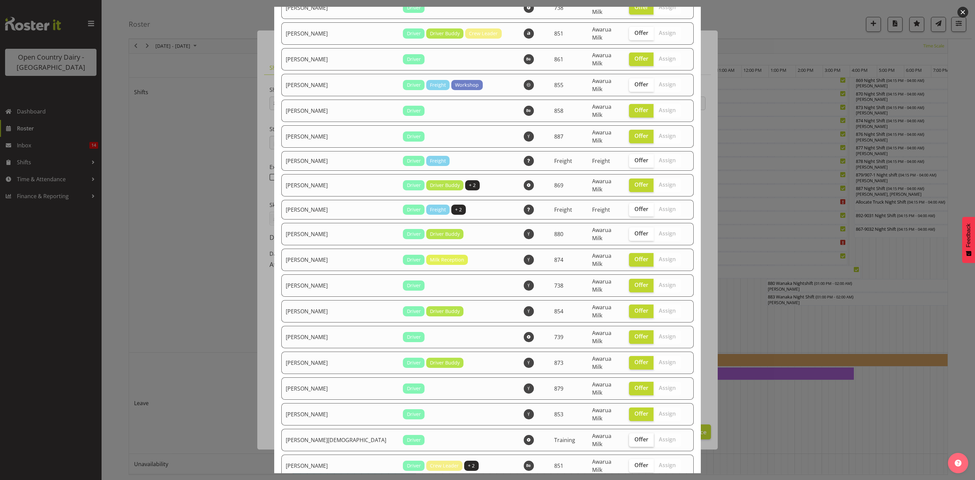
click at [629, 437] on input "Offer" at bounding box center [631, 439] width 4 height 4
checkbox input "true"
click at [634, 461] on span "Offer" at bounding box center [641, 464] width 14 height 7
click at [629, 463] on input "Offer" at bounding box center [631, 465] width 4 height 4
checkbox input "true"
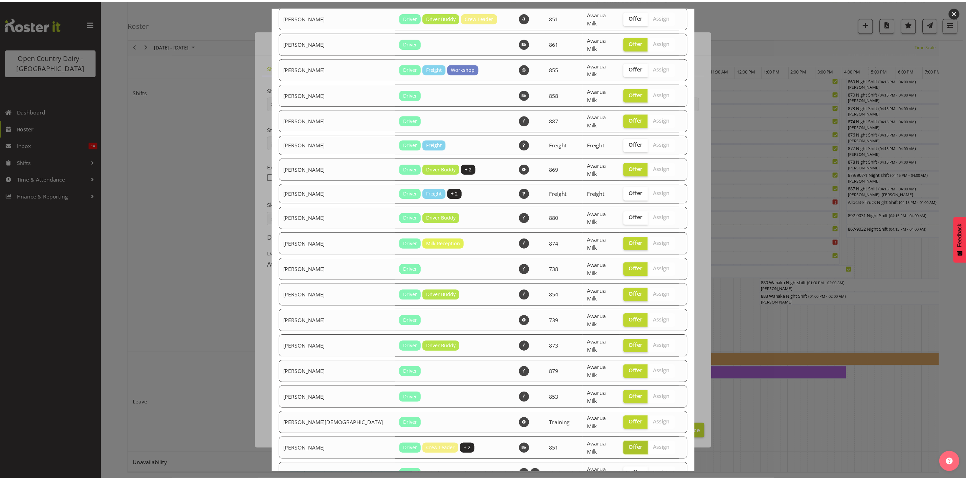
scroll to position [1090, 0]
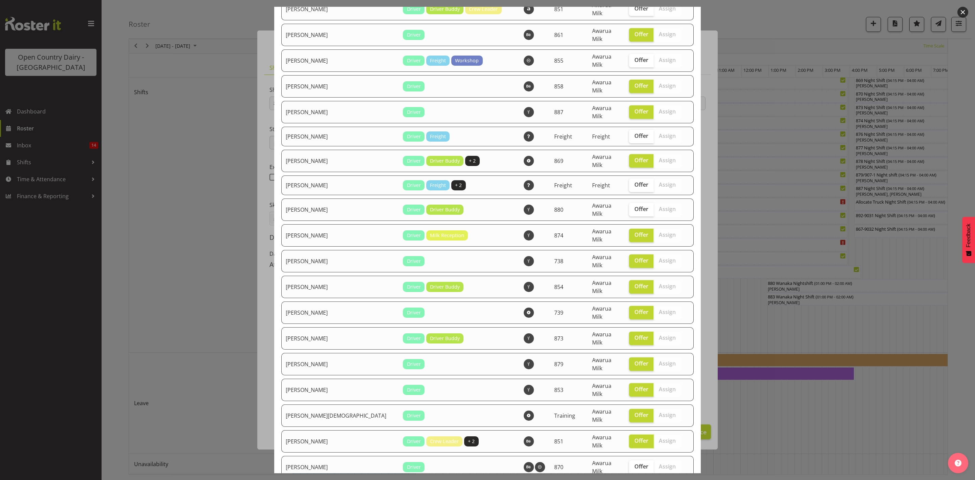
checkbox input "true"
drag, startPoint x: 626, startPoint y: 421, endPoint x: 636, endPoint y: 434, distance: 15.2
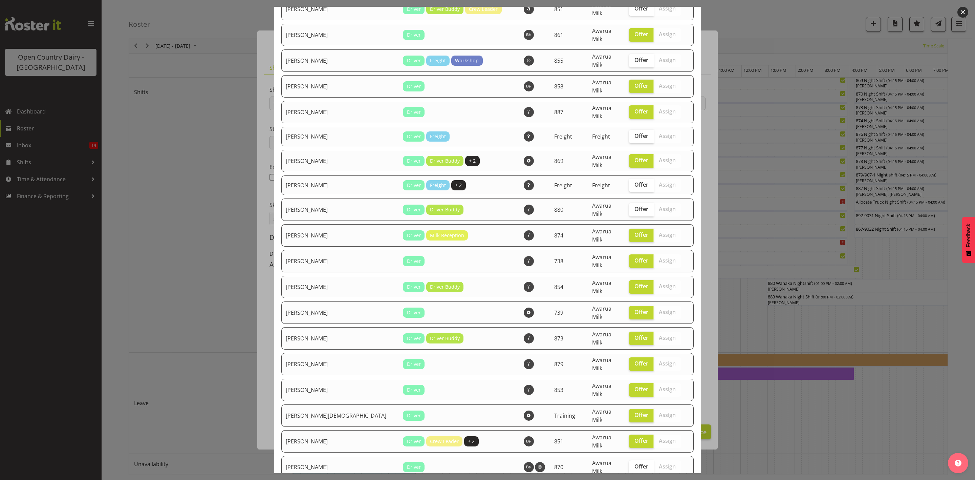
checkbox input "true"
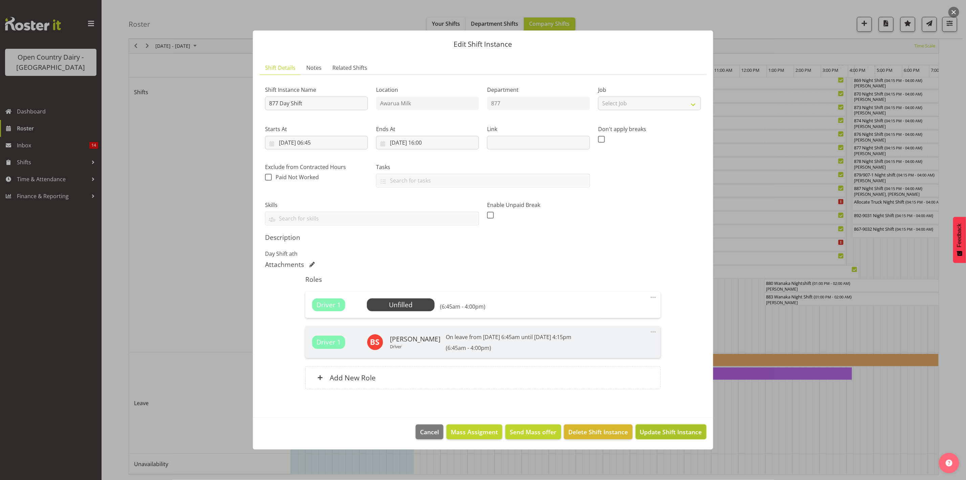
click at [658, 435] on span "Update Shift Instance" at bounding box center [671, 431] width 62 height 9
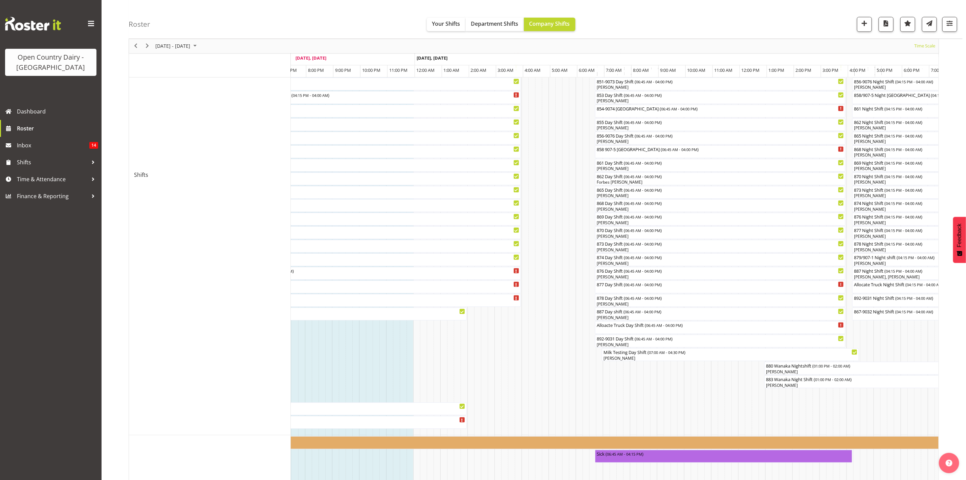
scroll to position [183, 0]
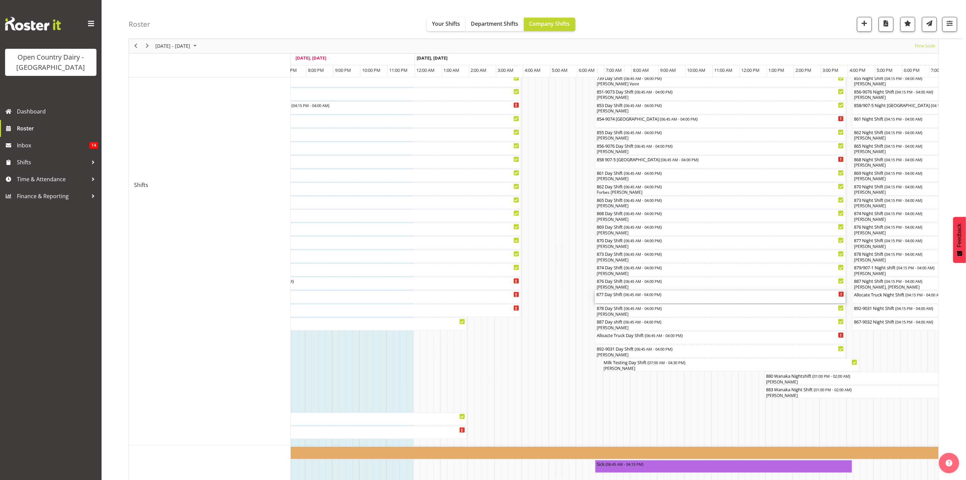
click at [632, 296] on span "06:45 AM - 04:00 PM" at bounding box center [642, 293] width 35 height 5
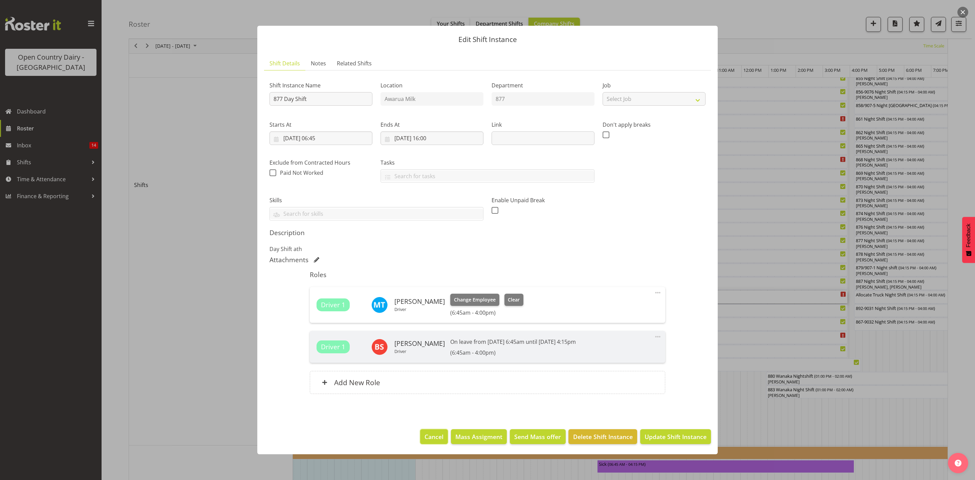
click at [437, 434] on span "Cancel" at bounding box center [433, 436] width 19 height 9
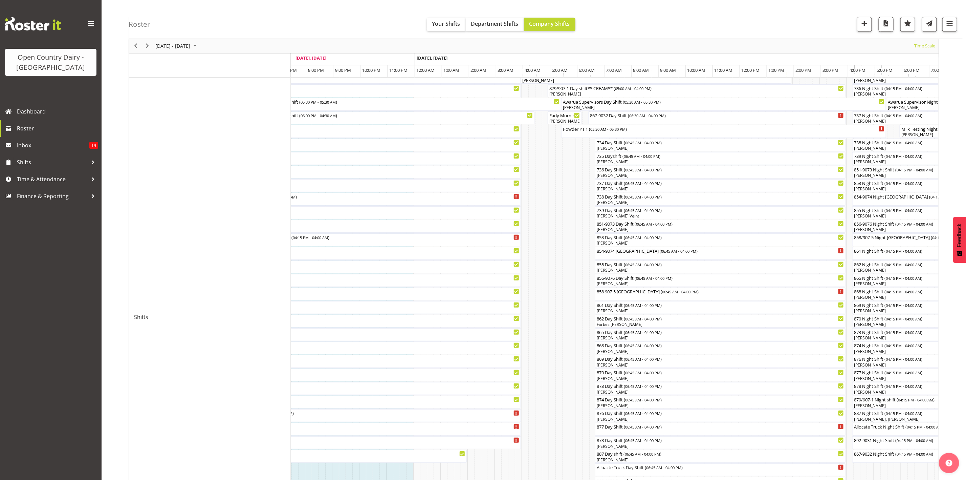
scroll to position [0, 0]
